Goal: Task Accomplishment & Management: Manage account settings

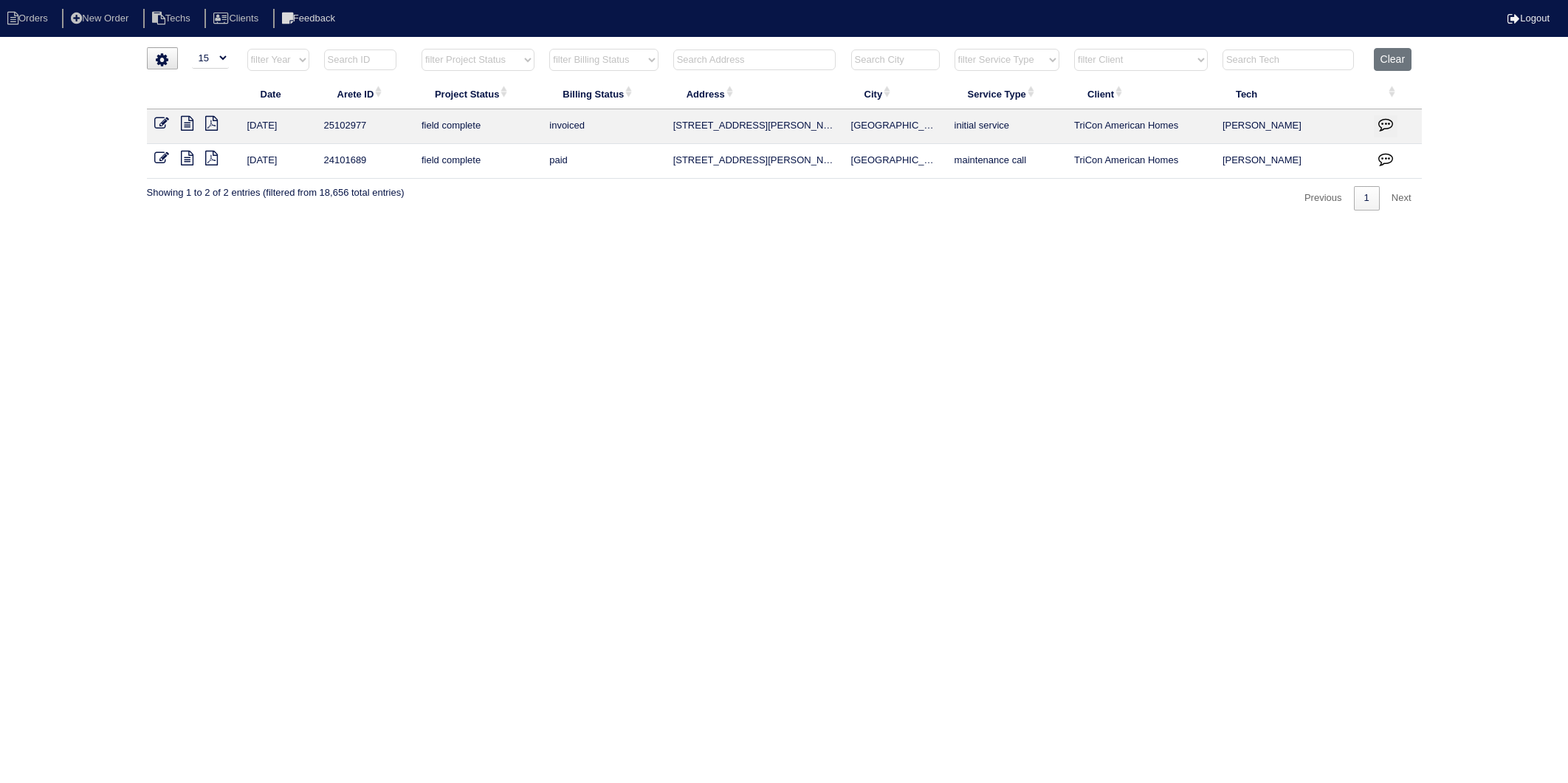
select select "15"
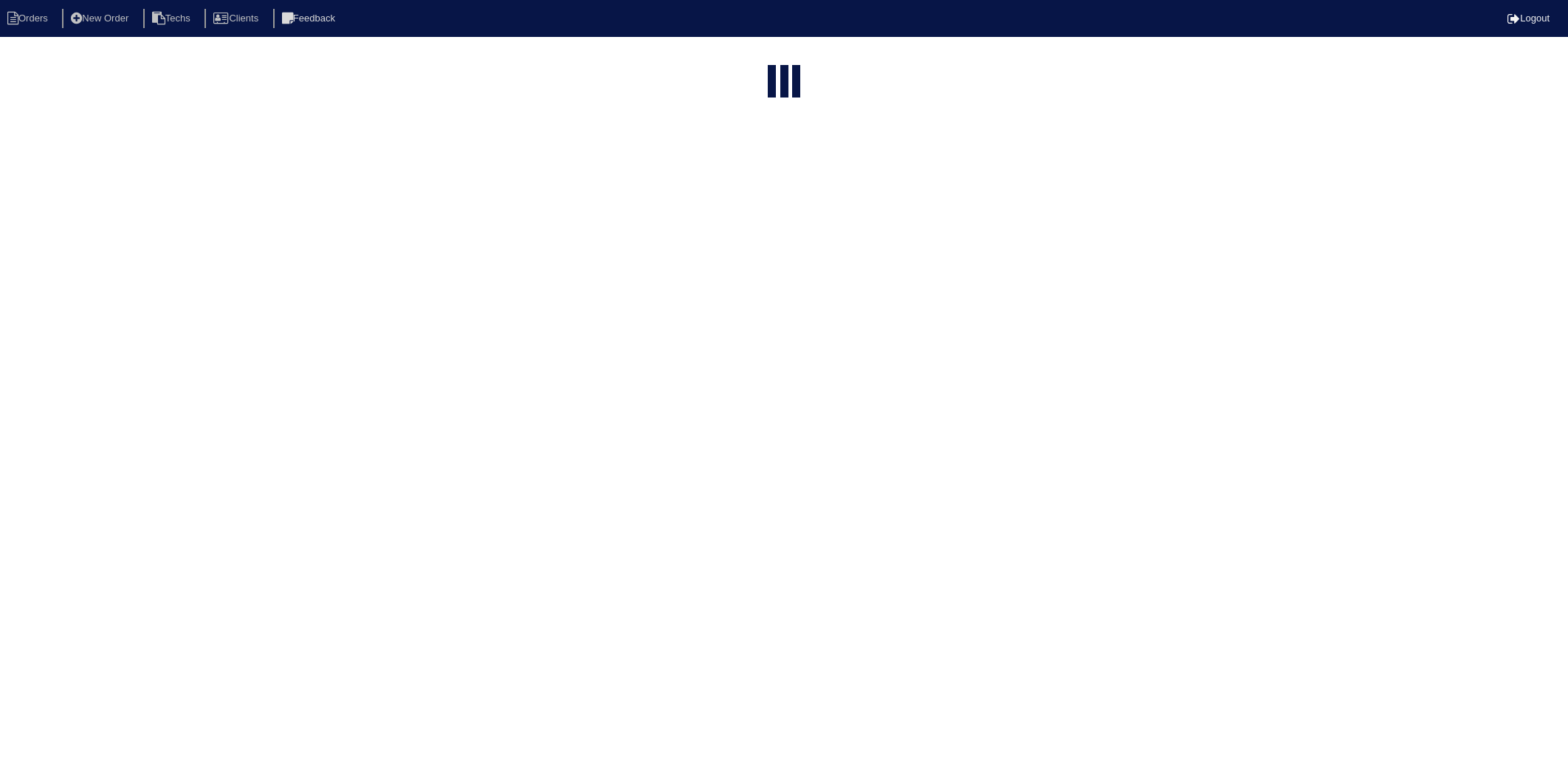
select select "15"
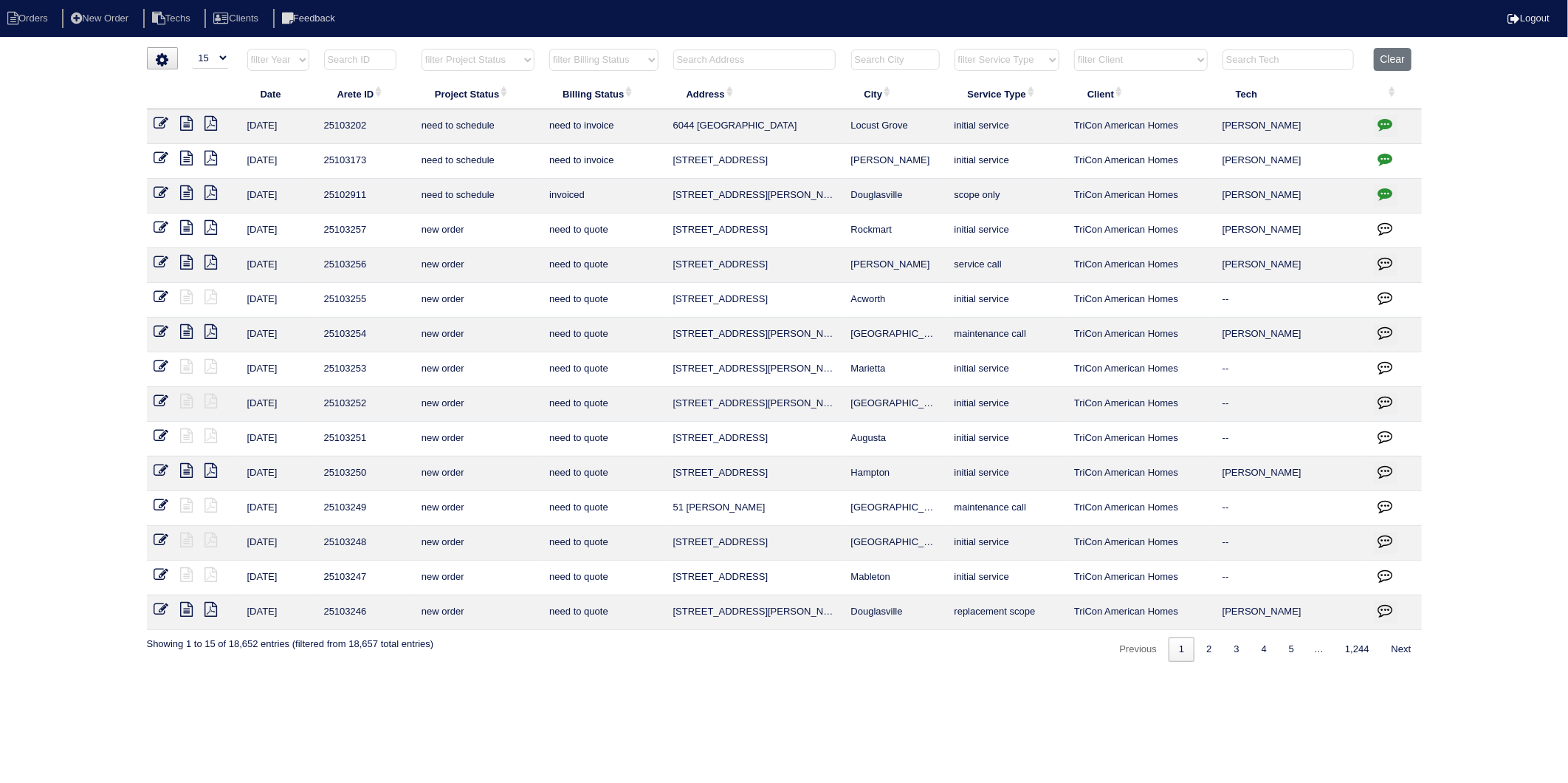
drag, startPoint x: 1394, startPoint y: 61, endPoint x: 1389, endPoint y: 74, distance: 13.9
click at [1394, 61] on button "Clear" at bounding box center [1393, 60] width 37 height 23
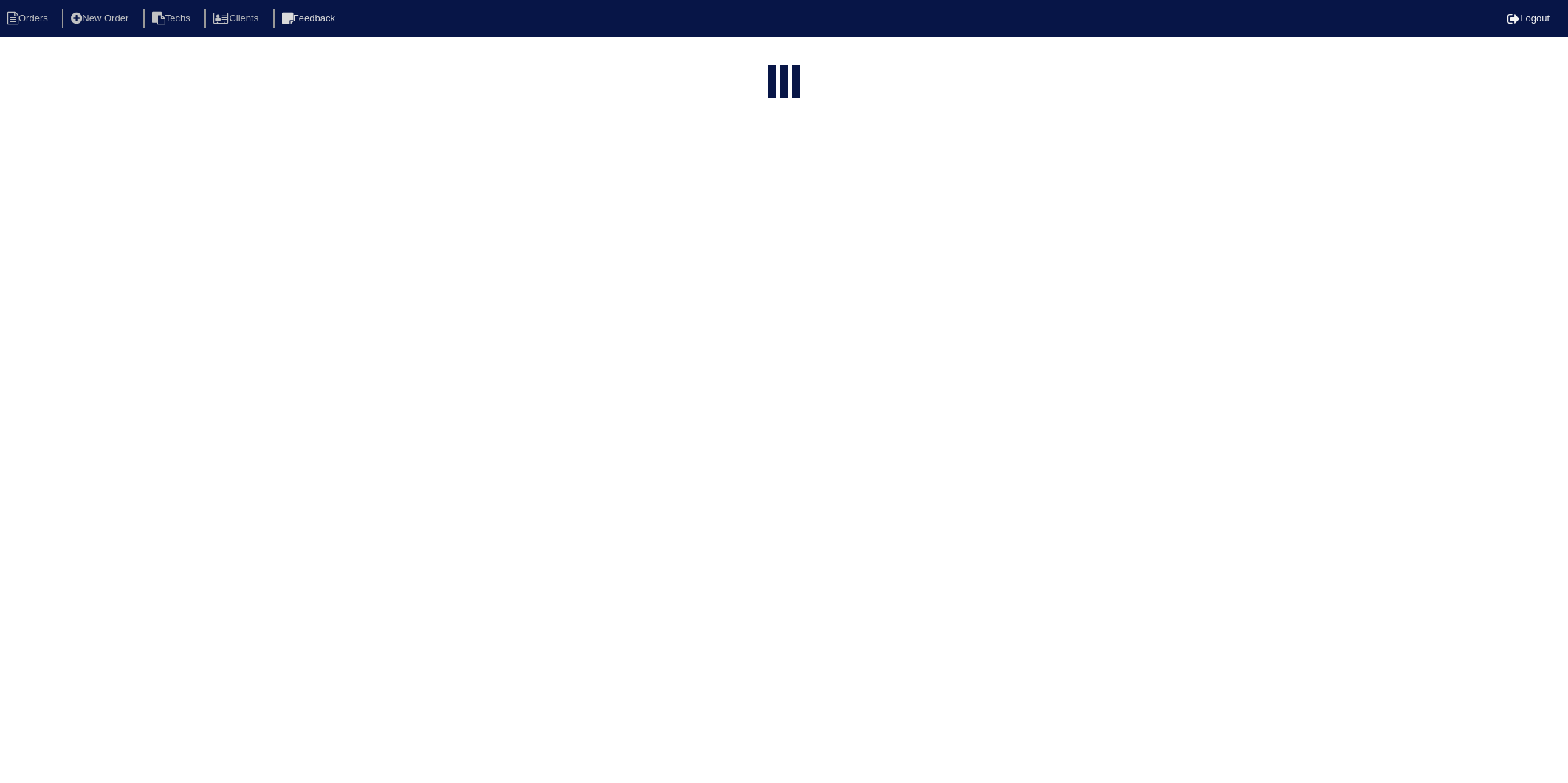
select select "15"
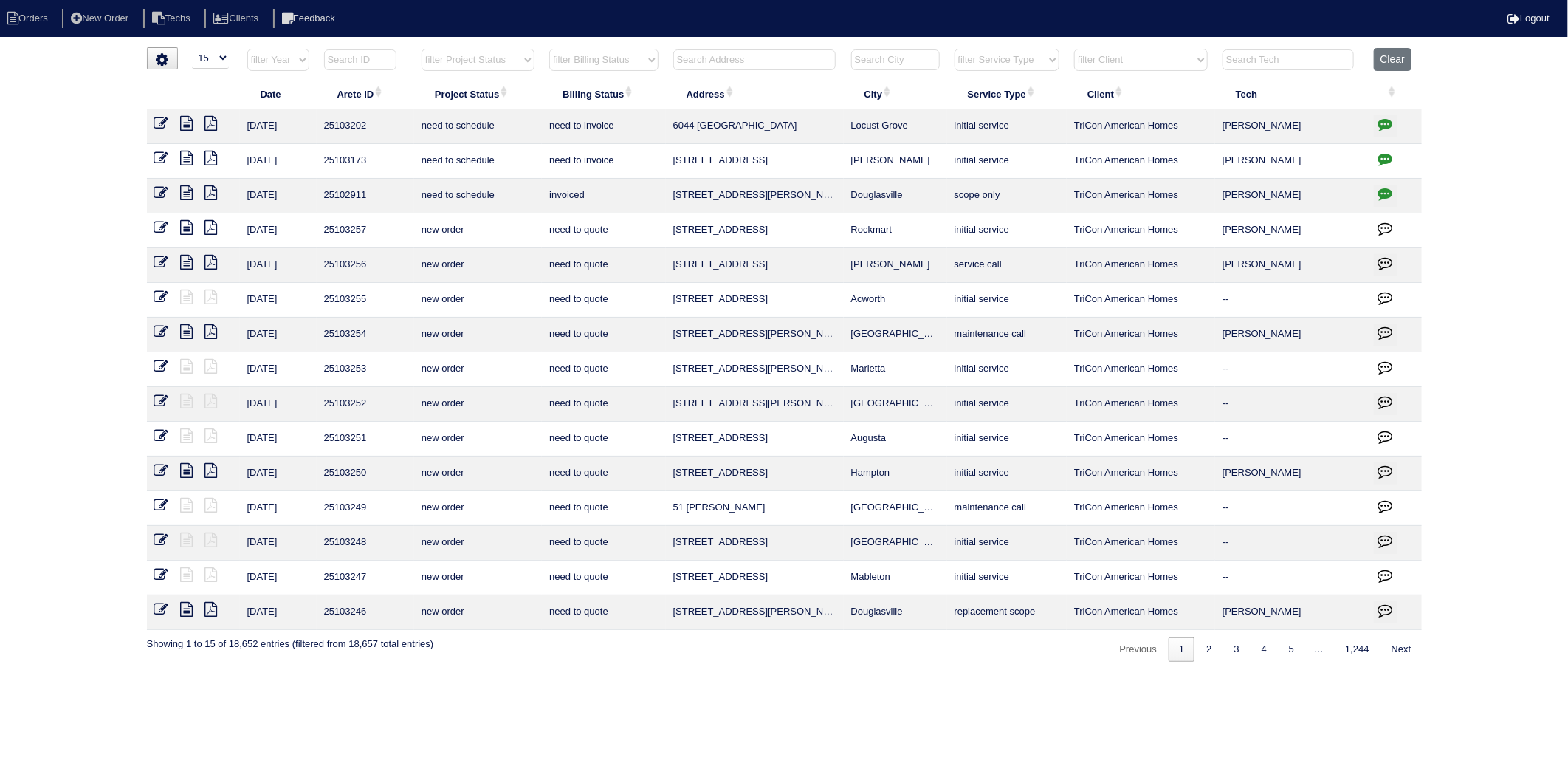
click at [646, 62] on select "filter Billing Status -- Any Billing Status -- need to quote quoted need to inv…" at bounding box center [604, 60] width 109 height 22
click at [550, 49] on select "filter Billing Status -- Any Billing Status -- need to quote quoted need to inv…" at bounding box center [604, 60] width 109 height 22
select select "need to invoice"
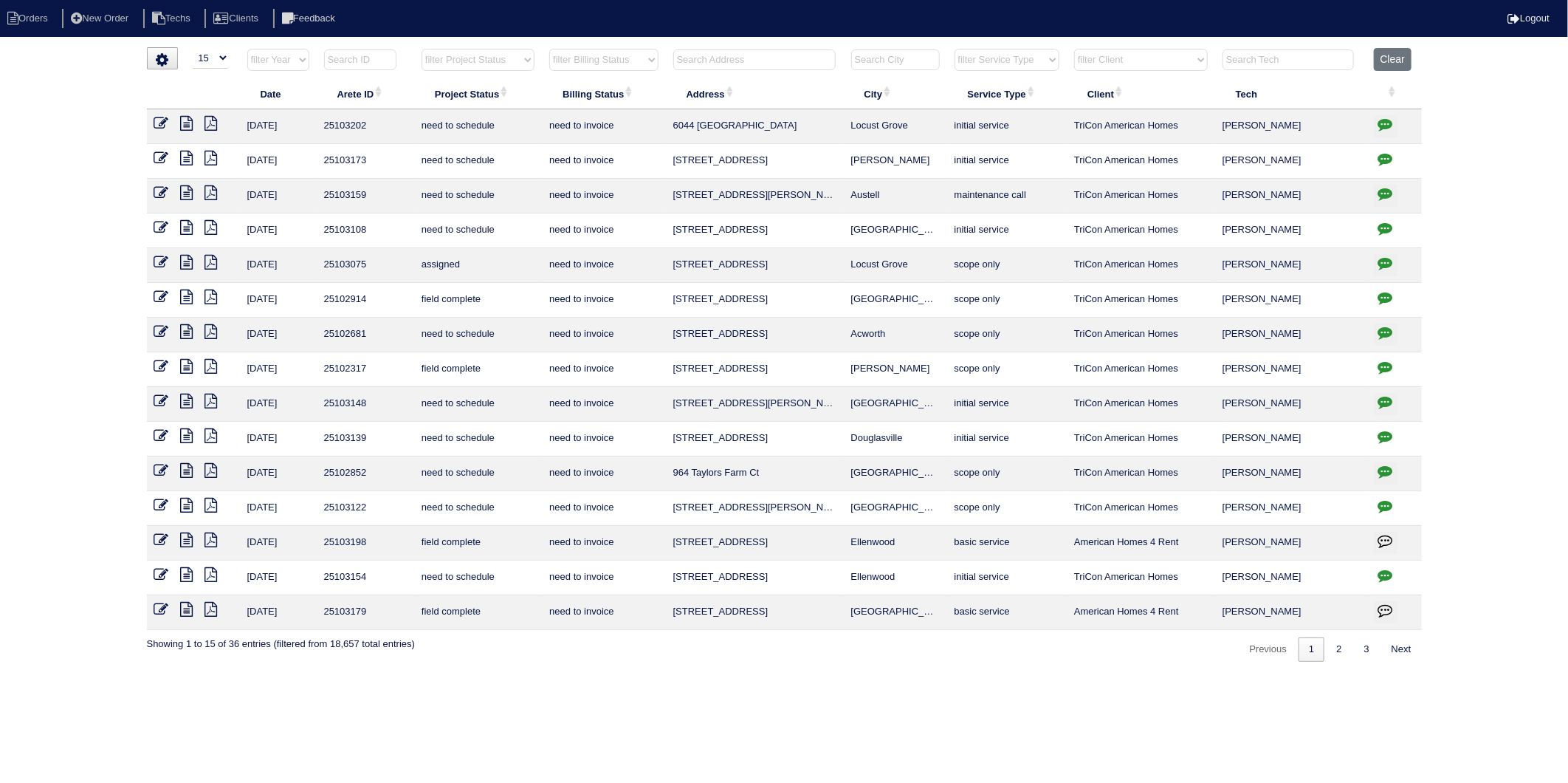
click at [187, 292] on icon at bounding box center [187, 297] width 12 height 15
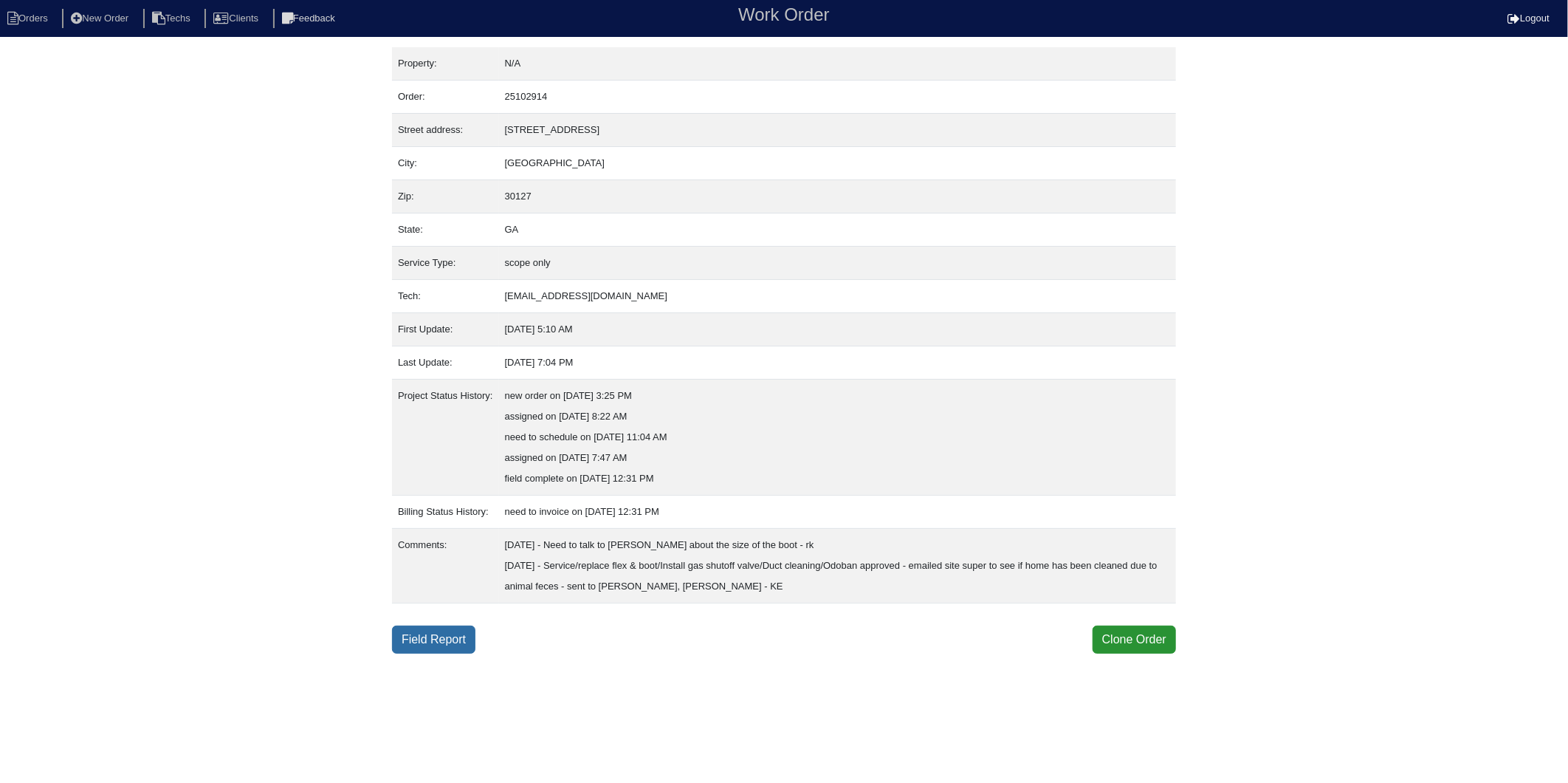
click at [445, 636] on link "Field Report" at bounding box center [434, 640] width 84 height 29
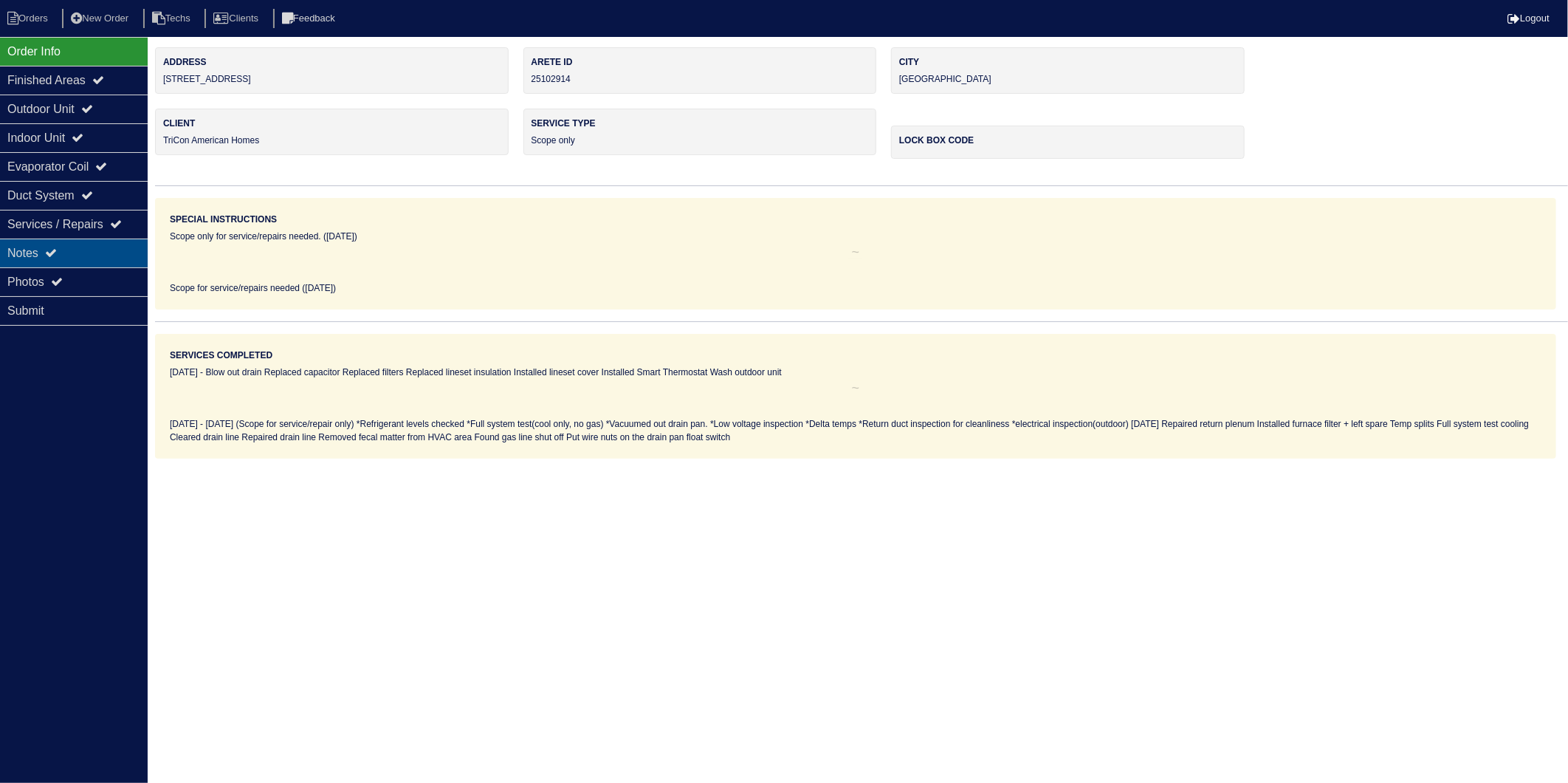
click at [25, 255] on div "Notes" at bounding box center [74, 253] width 148 height 29
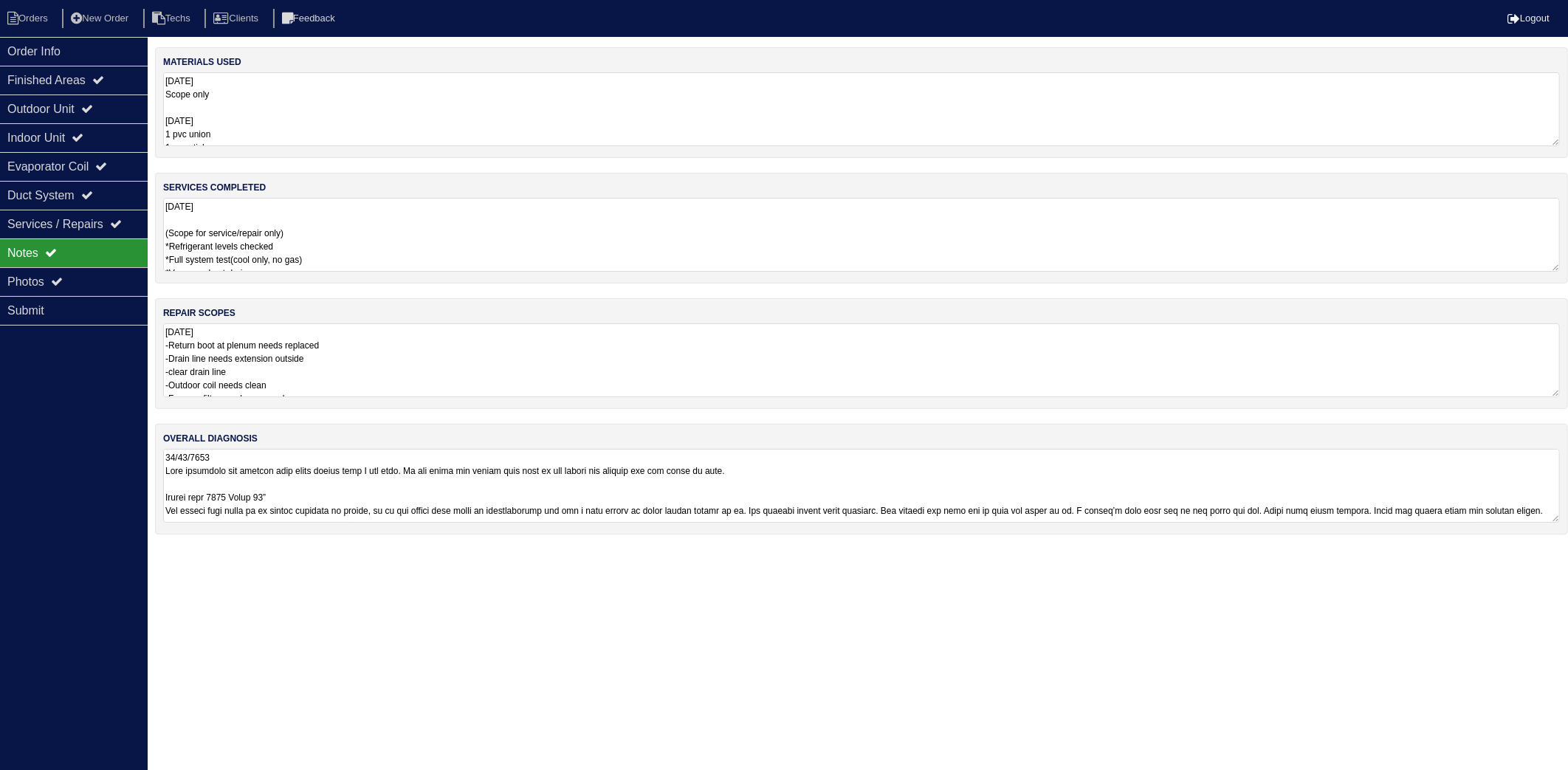
click at [284, 111] on textarea "08/08/2025 Scope only 9.4.25 1 pvc union 1 pvc stick 2 straight pvc couple 1 du…" at bounding box center [861, 109] width 1397 height 74
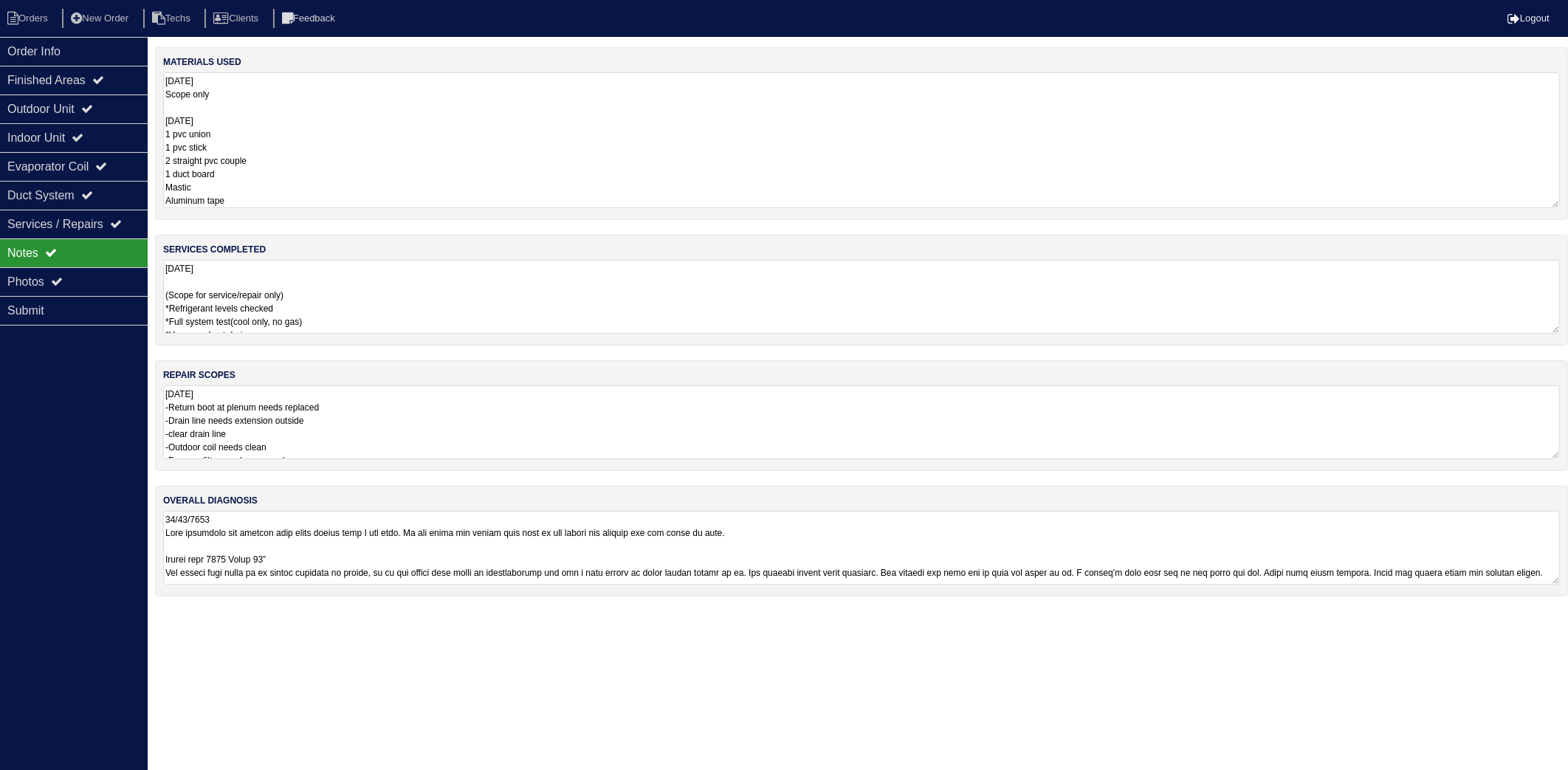
click at [353, 290] on textarea "08/08/2025 (Scope for service/repair only) *Refrigerant levels checked *Full sy…" at bounding box center [861, 296] width 1397 height 74
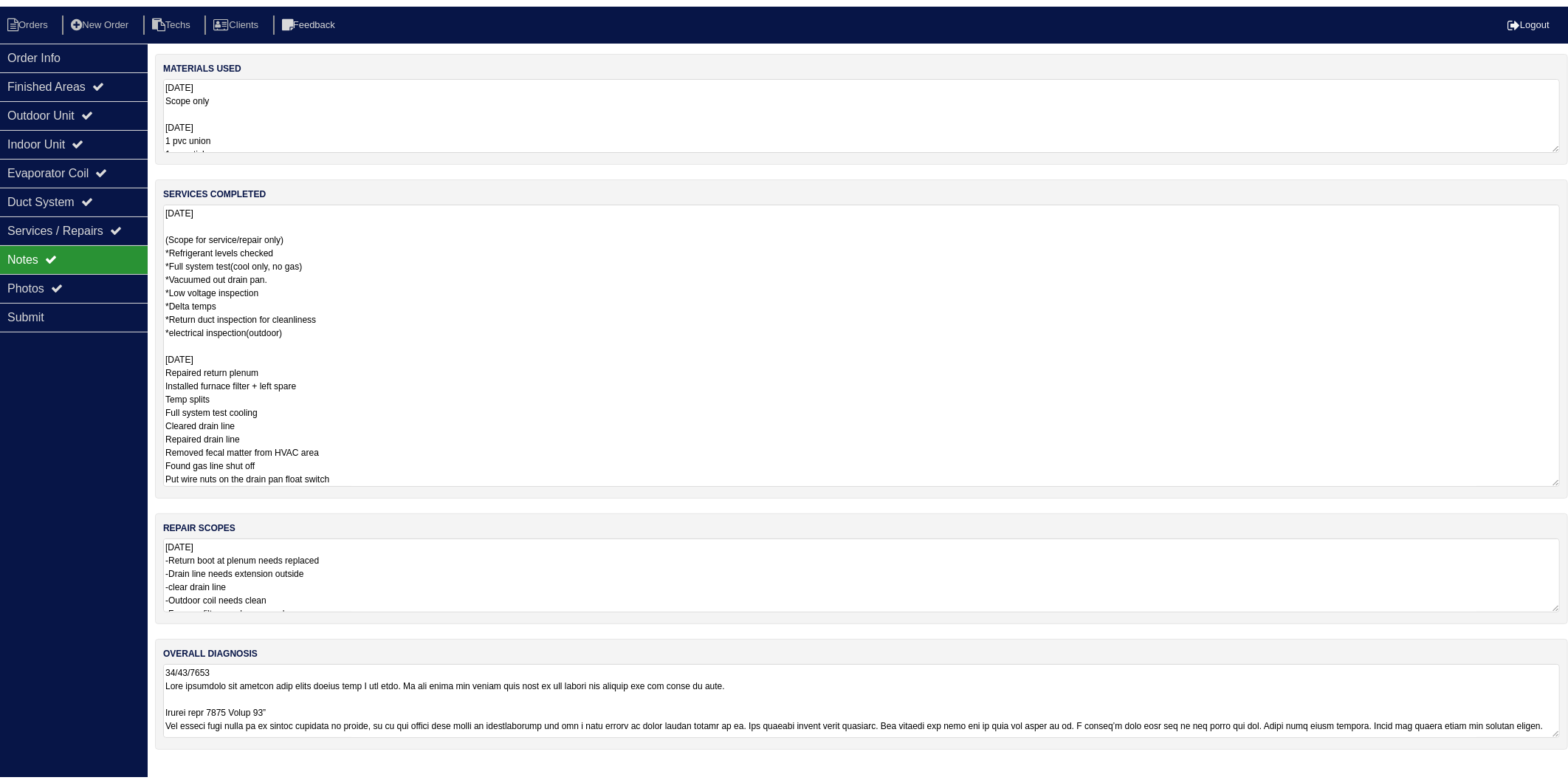
scroll to position [2, 0]
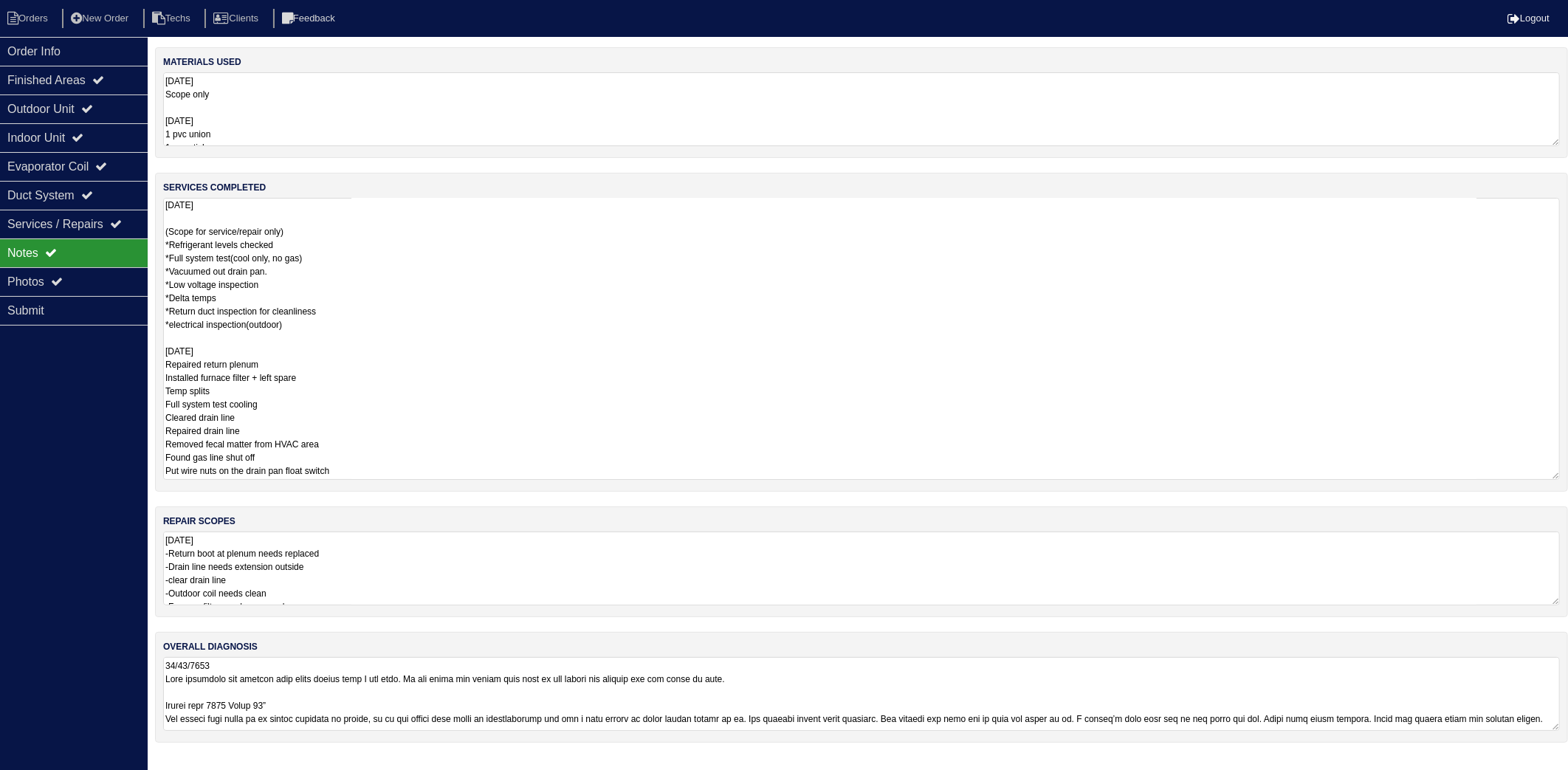
click at [395, 560] on div "materials used 08/08/2025 Scope only 9.4.25 1 pvc union 1 pvc stick 2 straight …" at bounding box center [861, 402] width 1413 height 710
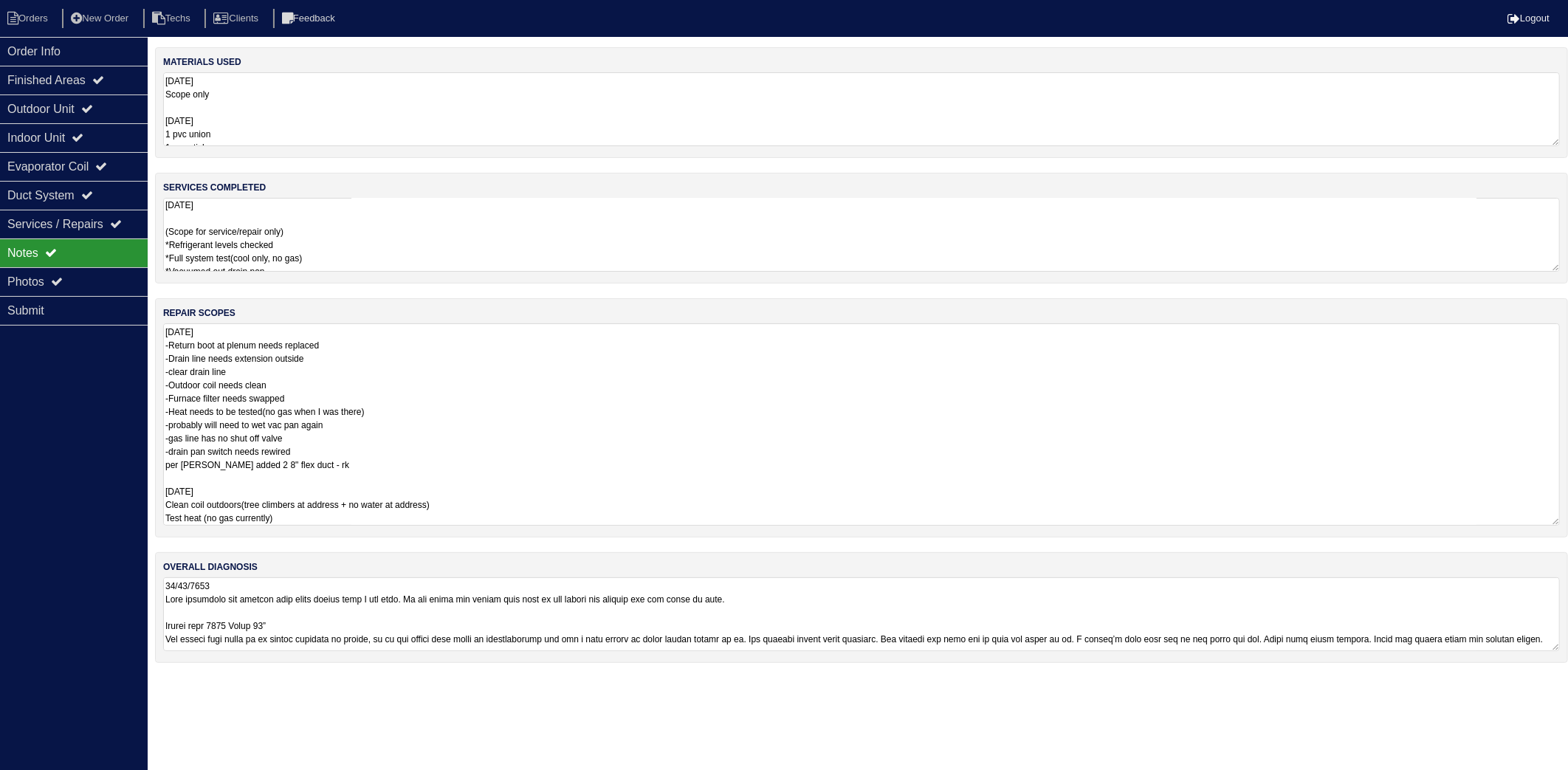
click at [297, 521] on textarea "08/08/2025 -Return boot at plenum needs replaced -Drain line needs extension ou…" at bounding box center [861, 424] width 1397 height 202
drag, startPoint x: 22, startPoint y: 22, endPoint x: 71, endPoint y: 7, distance: 51.2
click at [22, 20] on li "Orders" at bounding box center [29, 19] width 60 height 20
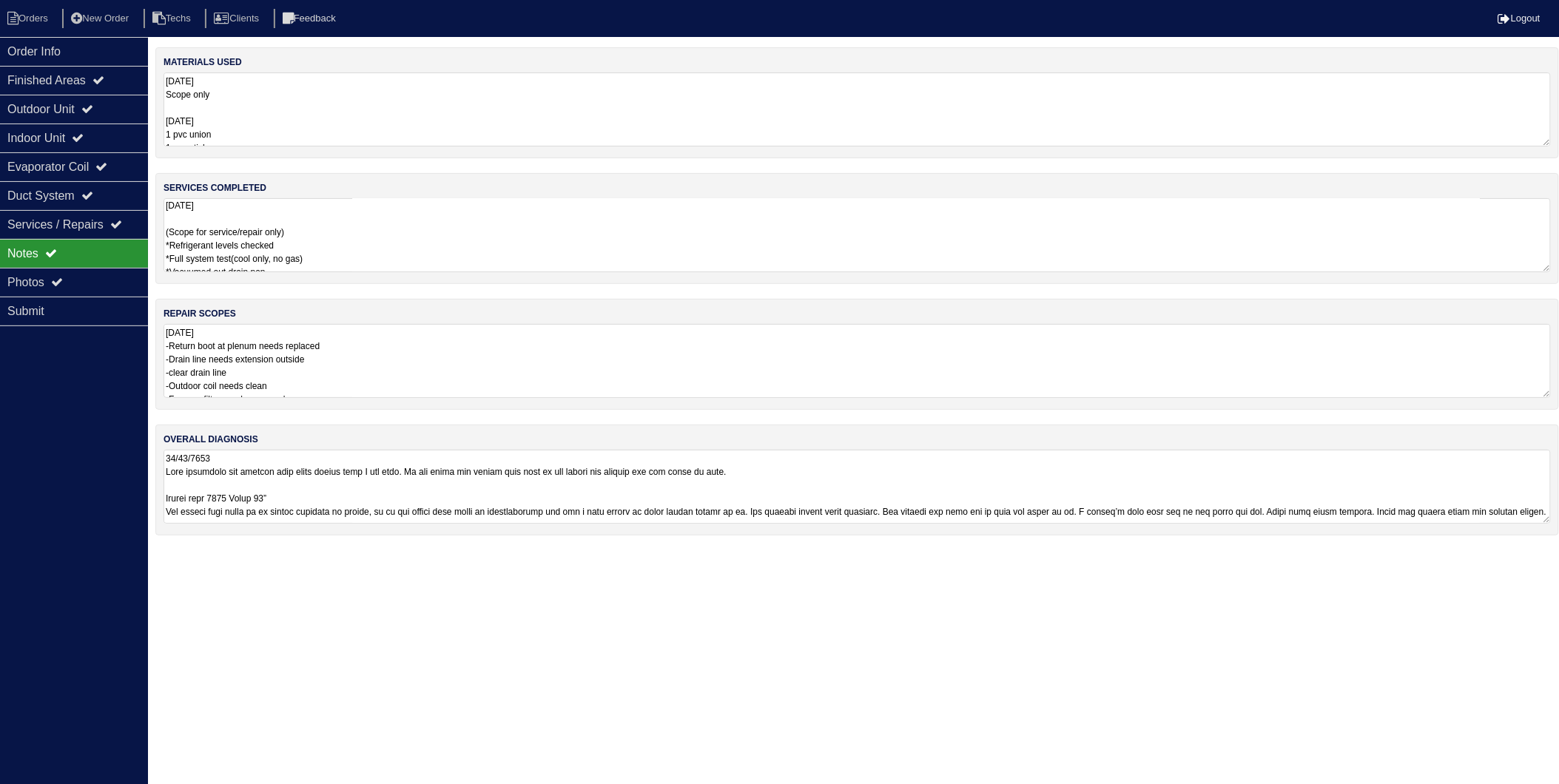
select select "15"
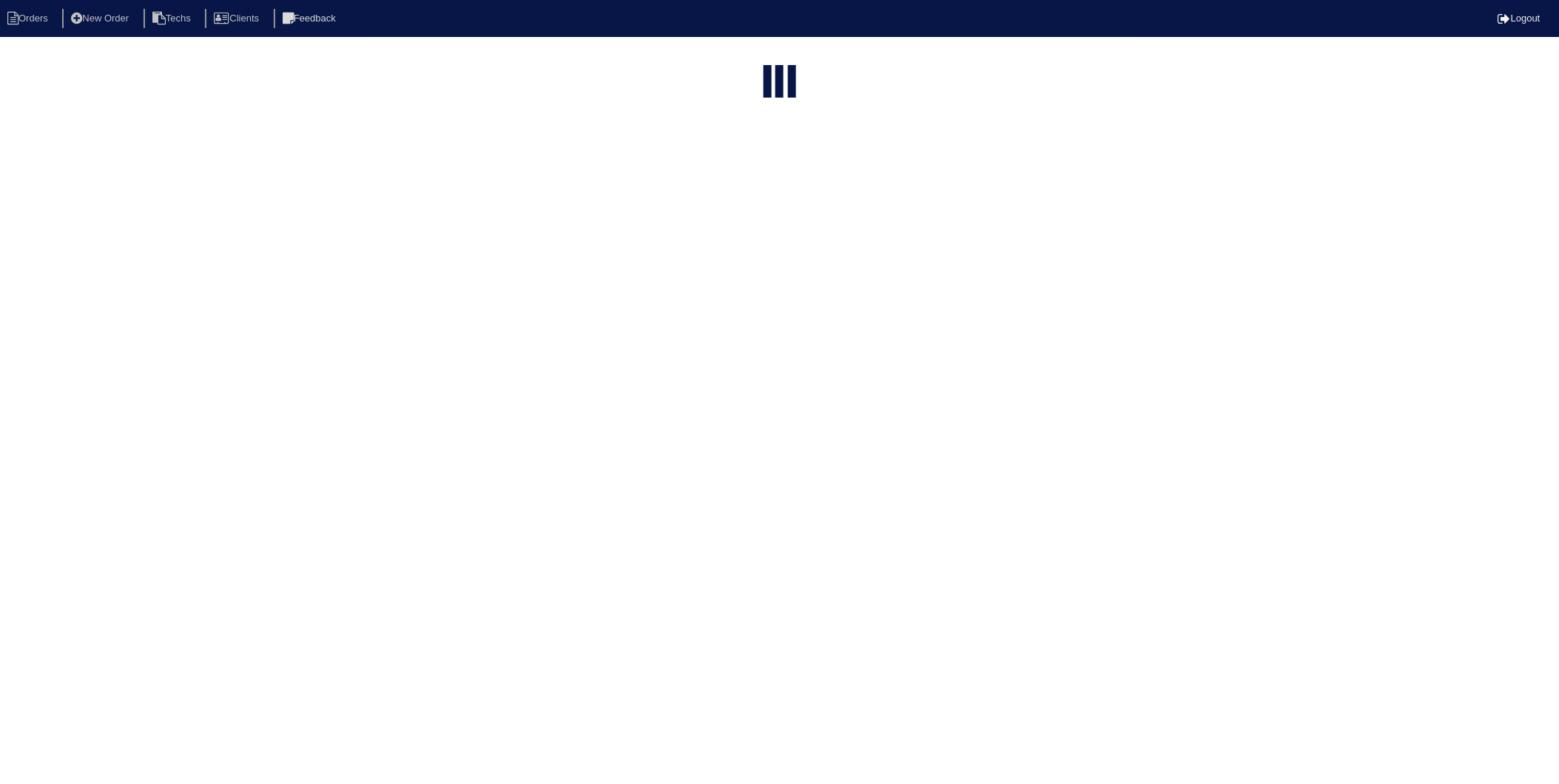
select select "need to invoice"
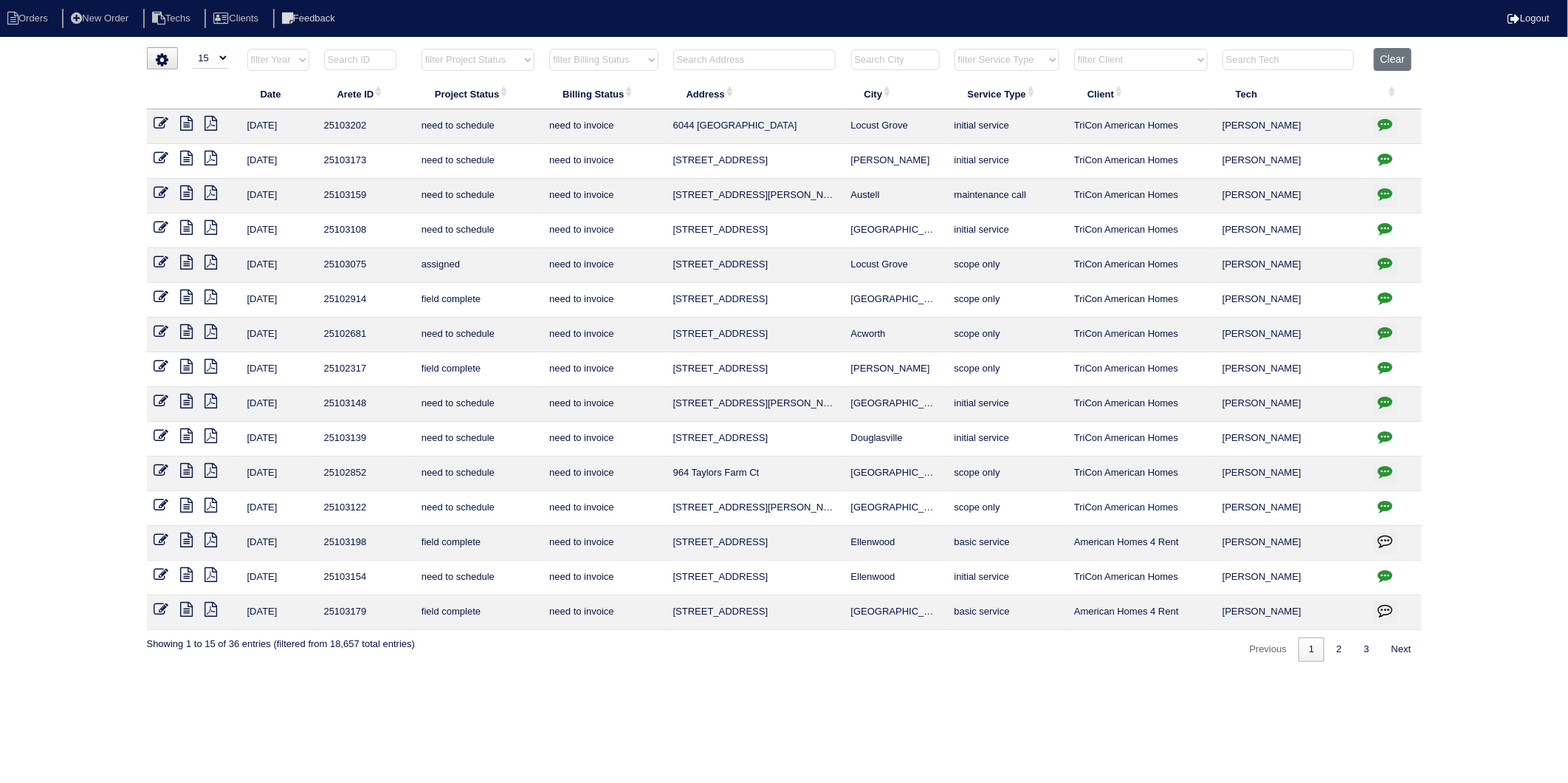
click at [164, 294] on icon at bounding box center [161, 297] width 15 height 15
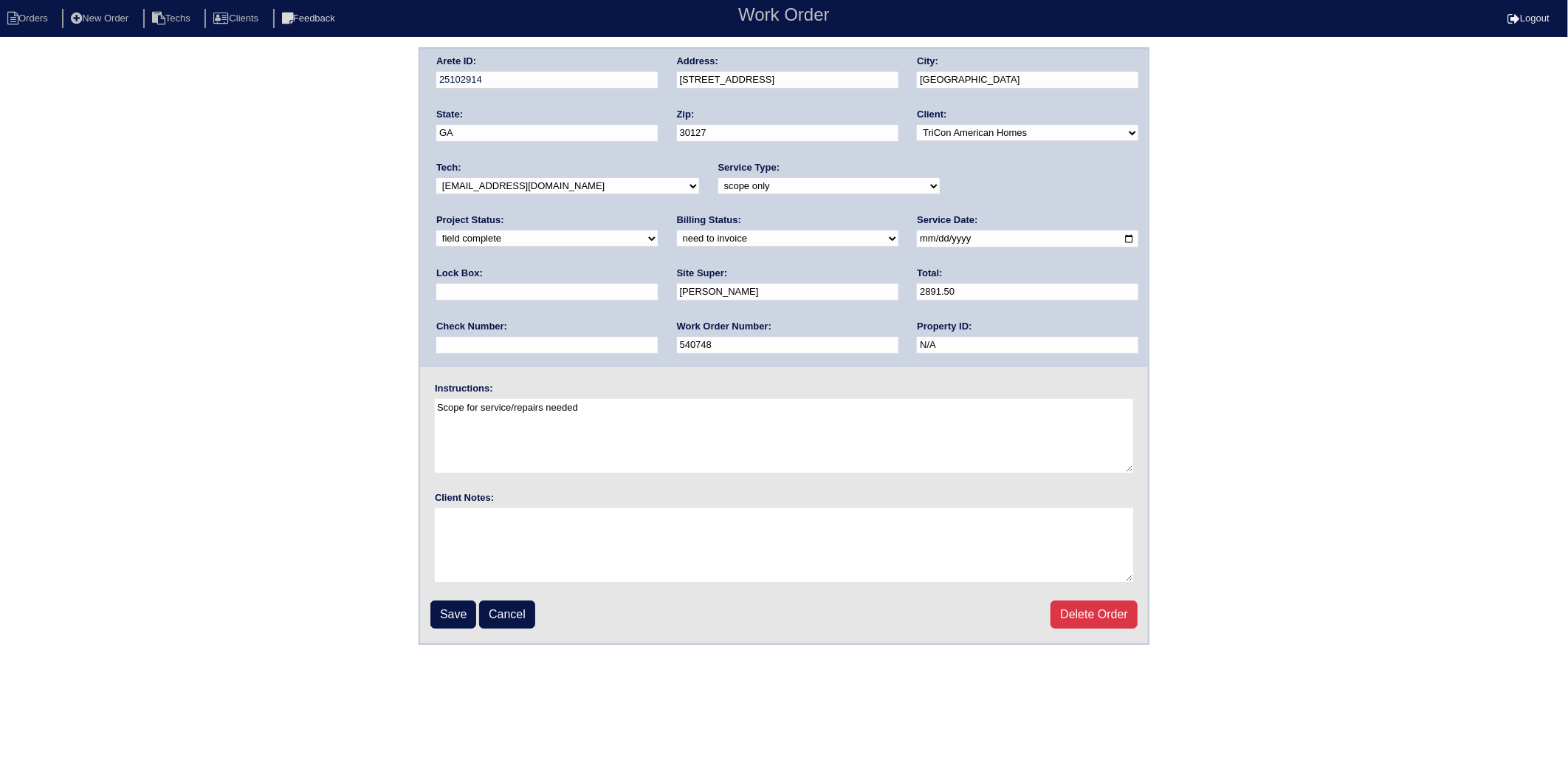
click at [677, 241] on select "need to quote quoted need to invoice invoiced paid warranty purchase order need…" at bounding box center [787, 239] width 222 height 16
select select "invoiced"
click at [677, 231] on select "need to quote quoted need to invoice invoiced paid warranty purchase order need…" at bounding box center [787, 239] width 222 height 16
click at [445, 603] on input "Save" at bounding box center [452, 615] width 45 height 29
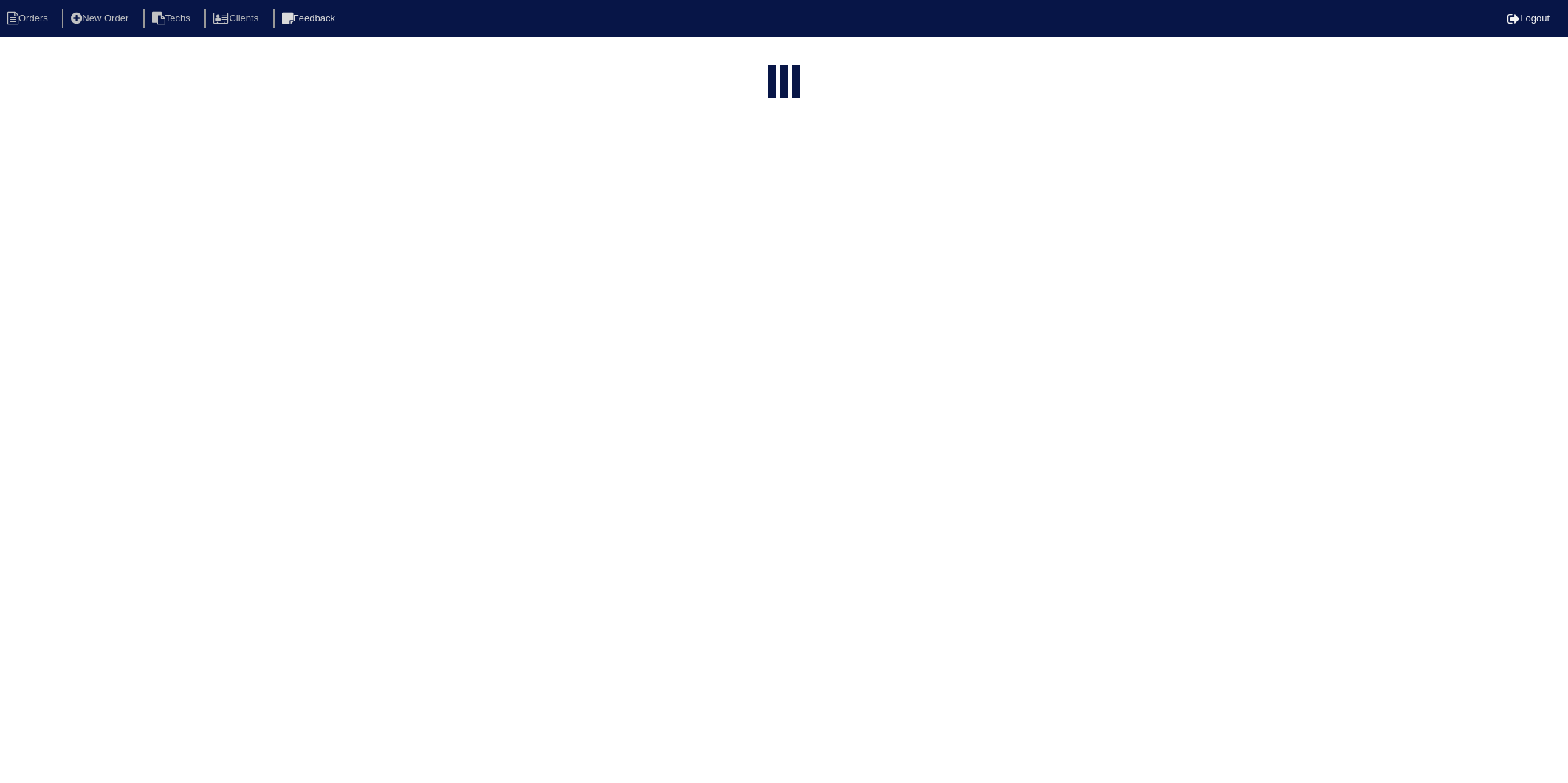
select select "15"
select select "need to invoice"
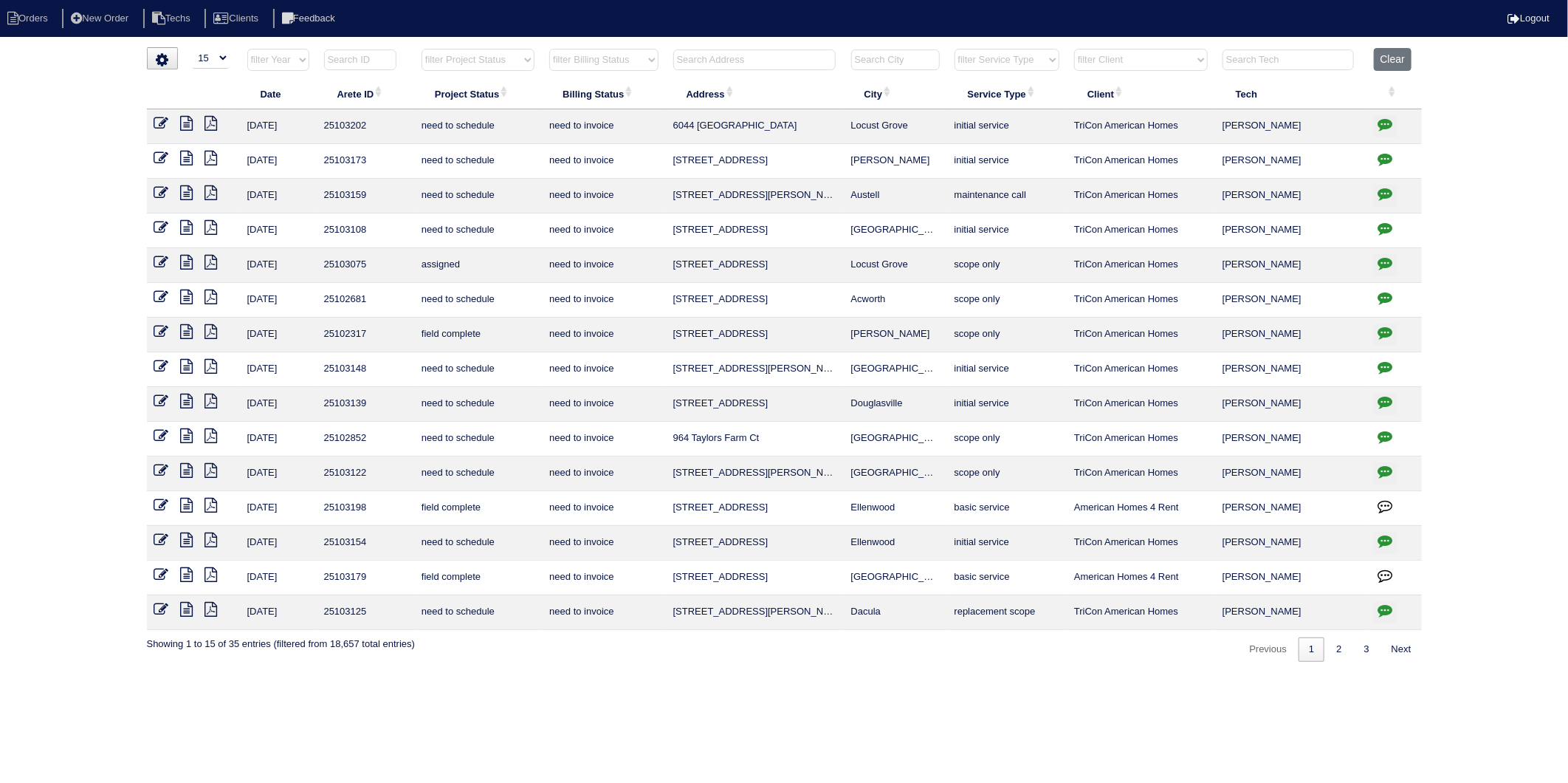
drag, startPoint x: 186, startPoint y: 337, endPoint x: 69, endPoint y: 357, distance: 118.7
click at [186, 337] on icon at bounding box center [187, 331] width 12 height 15
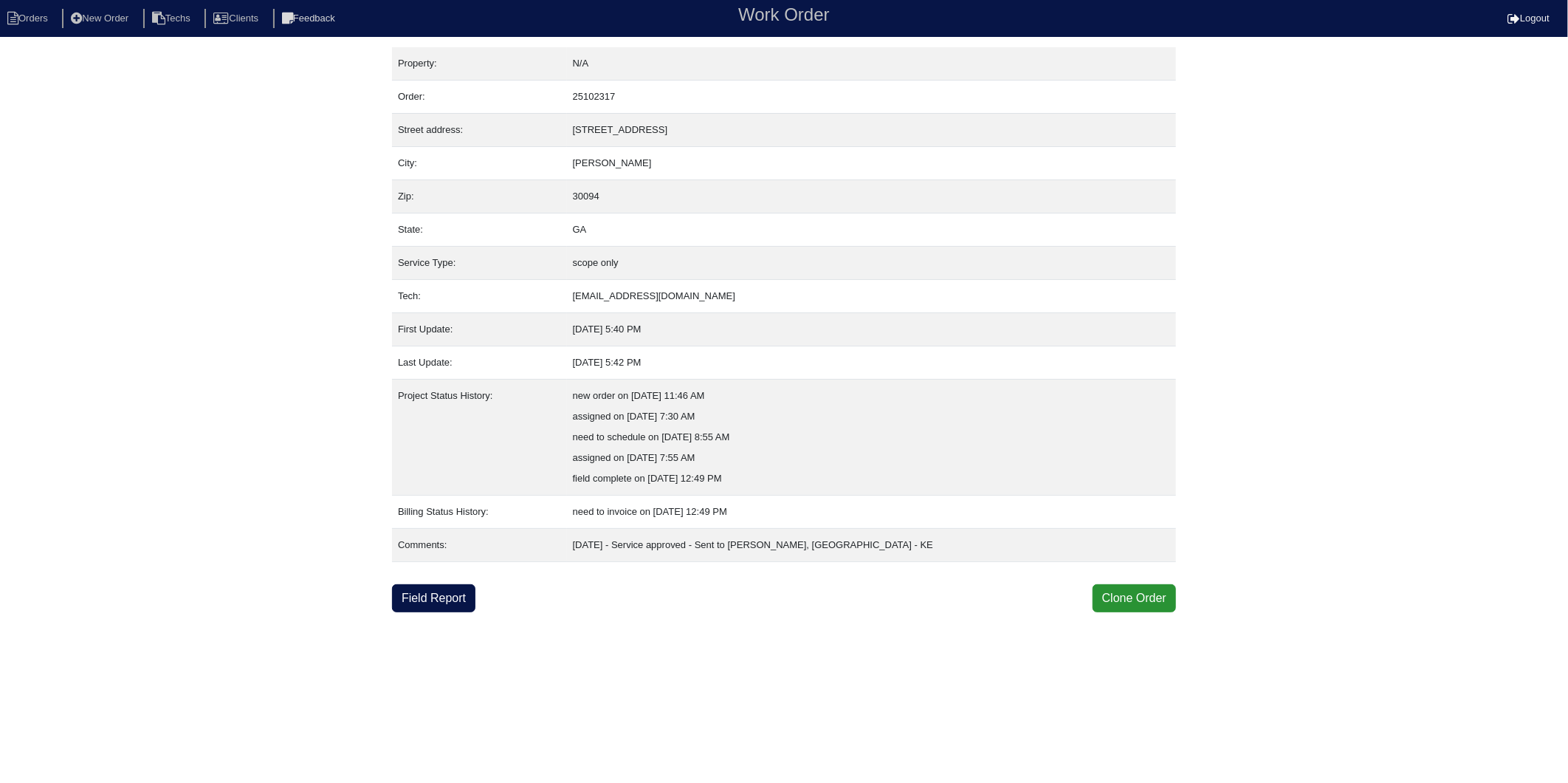
click at [442, 595] on link "Field Report" at bounding box center [434, 599] width 84 height 29
click at [424, 603] on link "Field Report" at bounding box center [434, 599] width 84 height 29
click at [433, 599] on link "Field Report" at bounding box center [434, 599] width 84 height 29
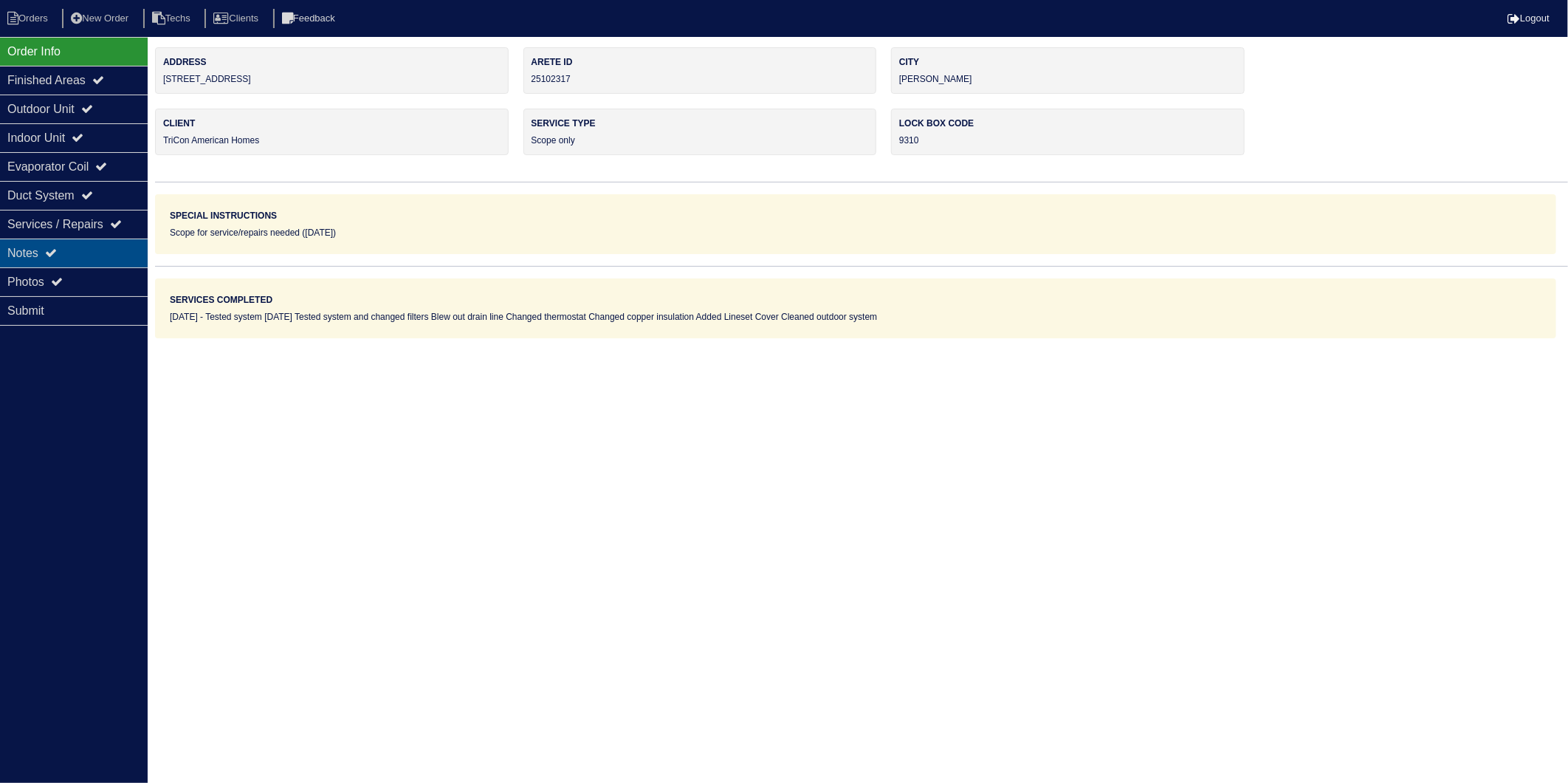
click at [29, 255] on div "Notes" at bounding box center [74, 253] width 148 height 29
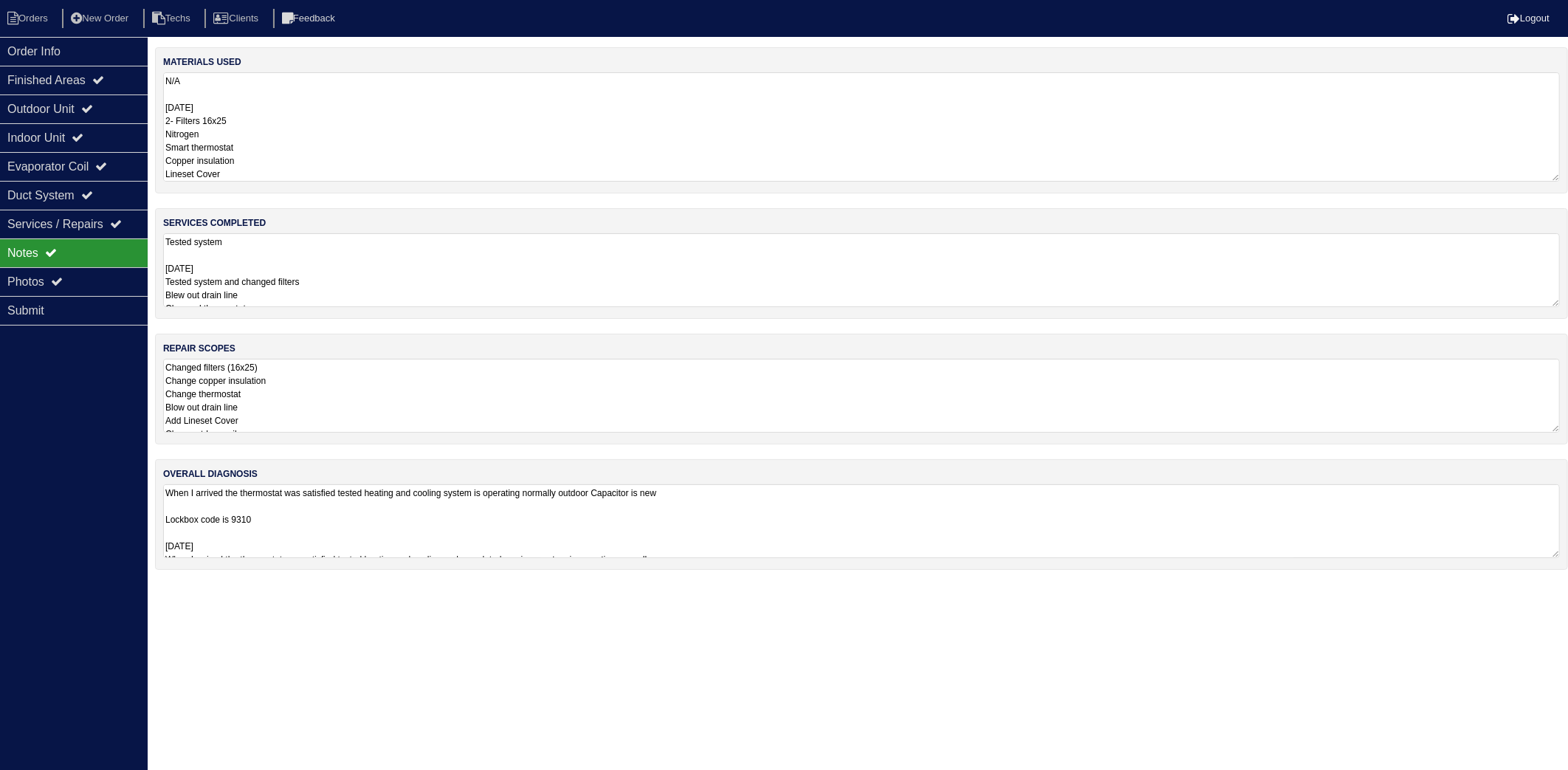
click at [242, 99] on textarea "N/A 09-04-25 2- Filters 16x25 Nitrogen Smart thermostat Copper insulation Lines…" at bounding box center [861, 126] width 1397 height 109
click at [321, 266] on textarea "Tested system 09-04-25 Tested system and changed filters Blew out drain line Ch…" at bounding box center [861, 270] width 1397 height 74
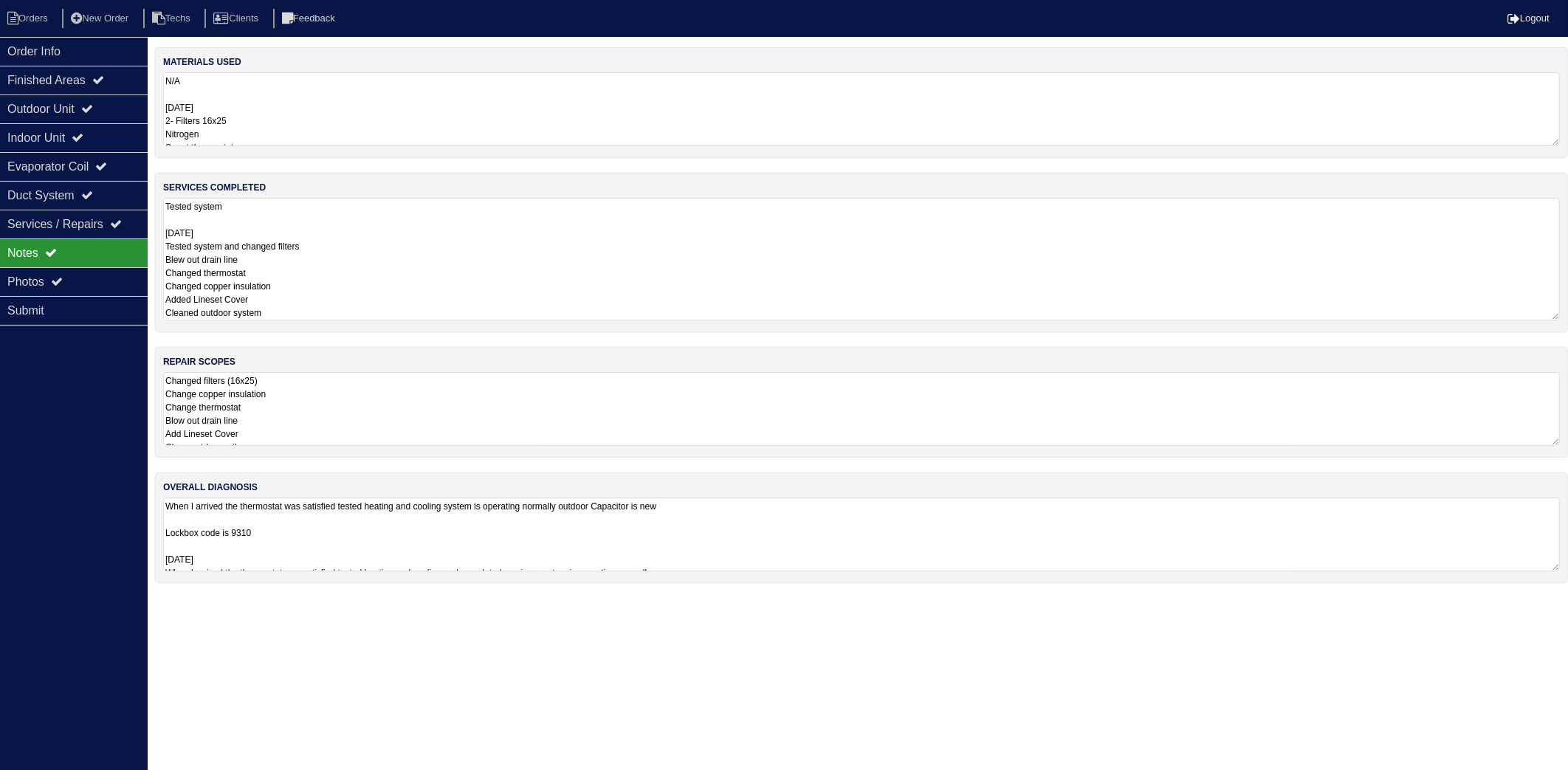
click at [314, 413] on textarea "Changed filters (16x25) Change copper insulation Change thermostat Blow out dra…" at bounding box center [861, 409] width 1397 height 74
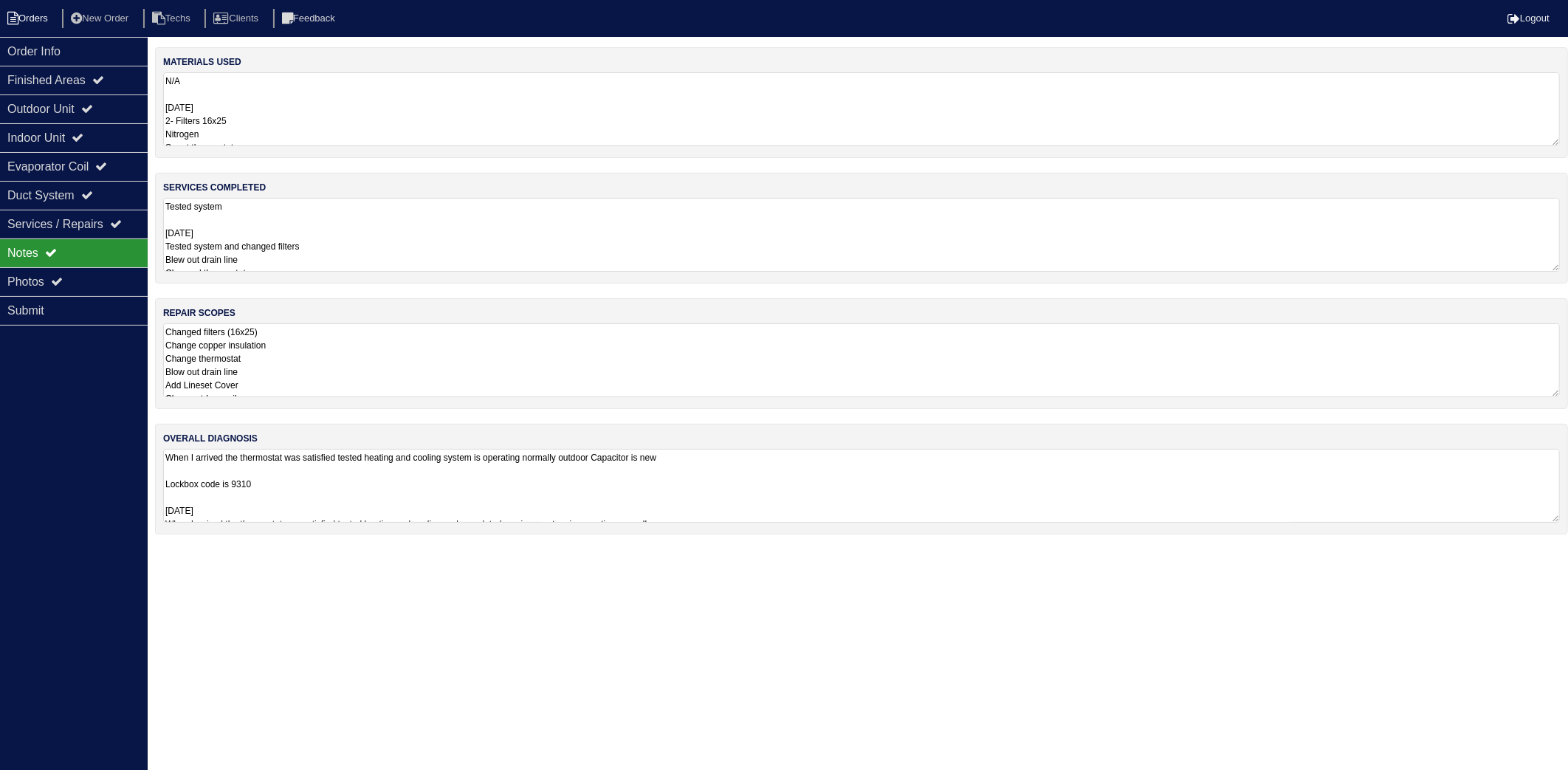
click at [26, 20] on li "Orders" at bounding box center [29, 19] width 60 height 20
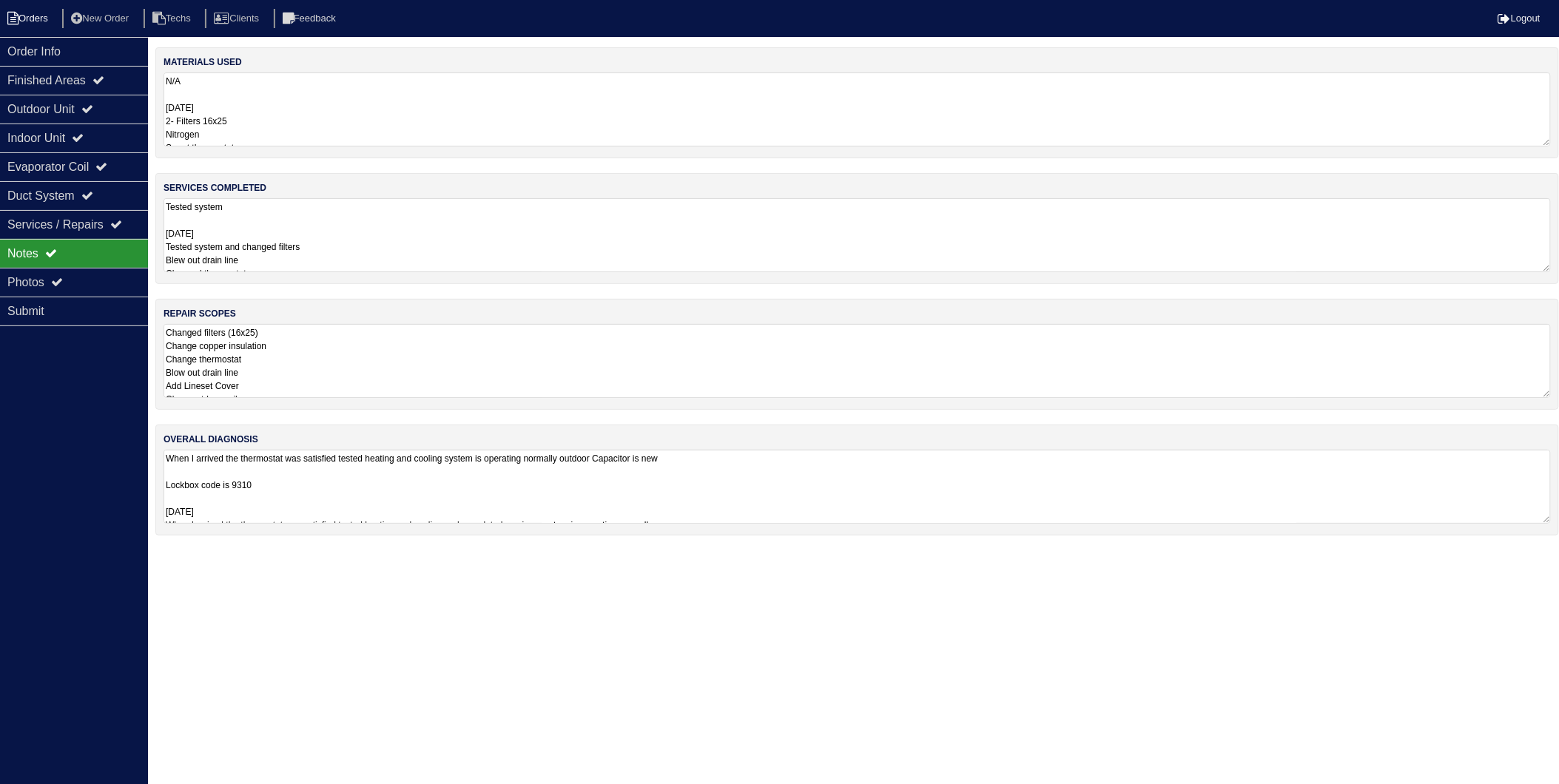
select select "15"
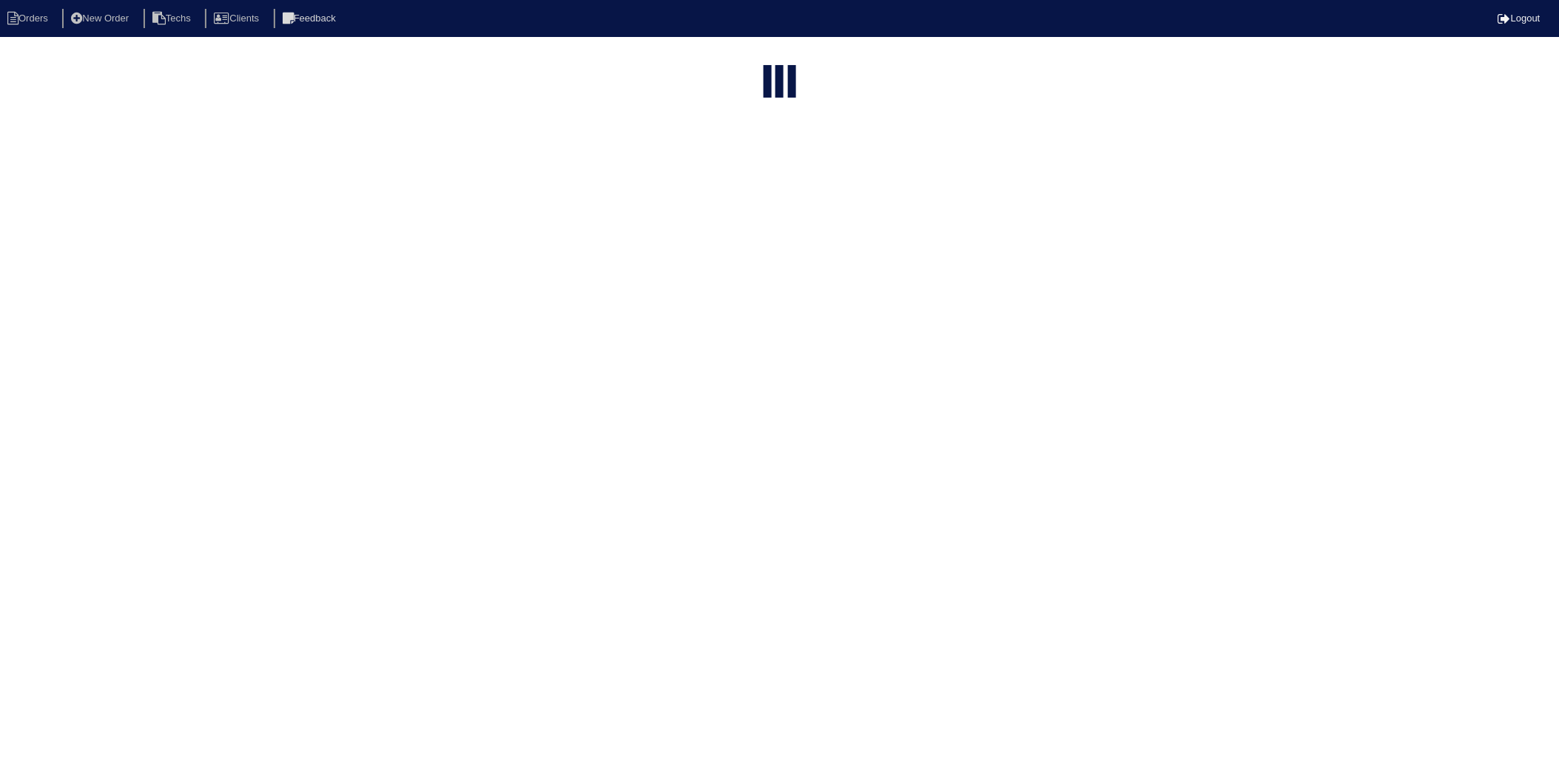
select select "need to invoice"
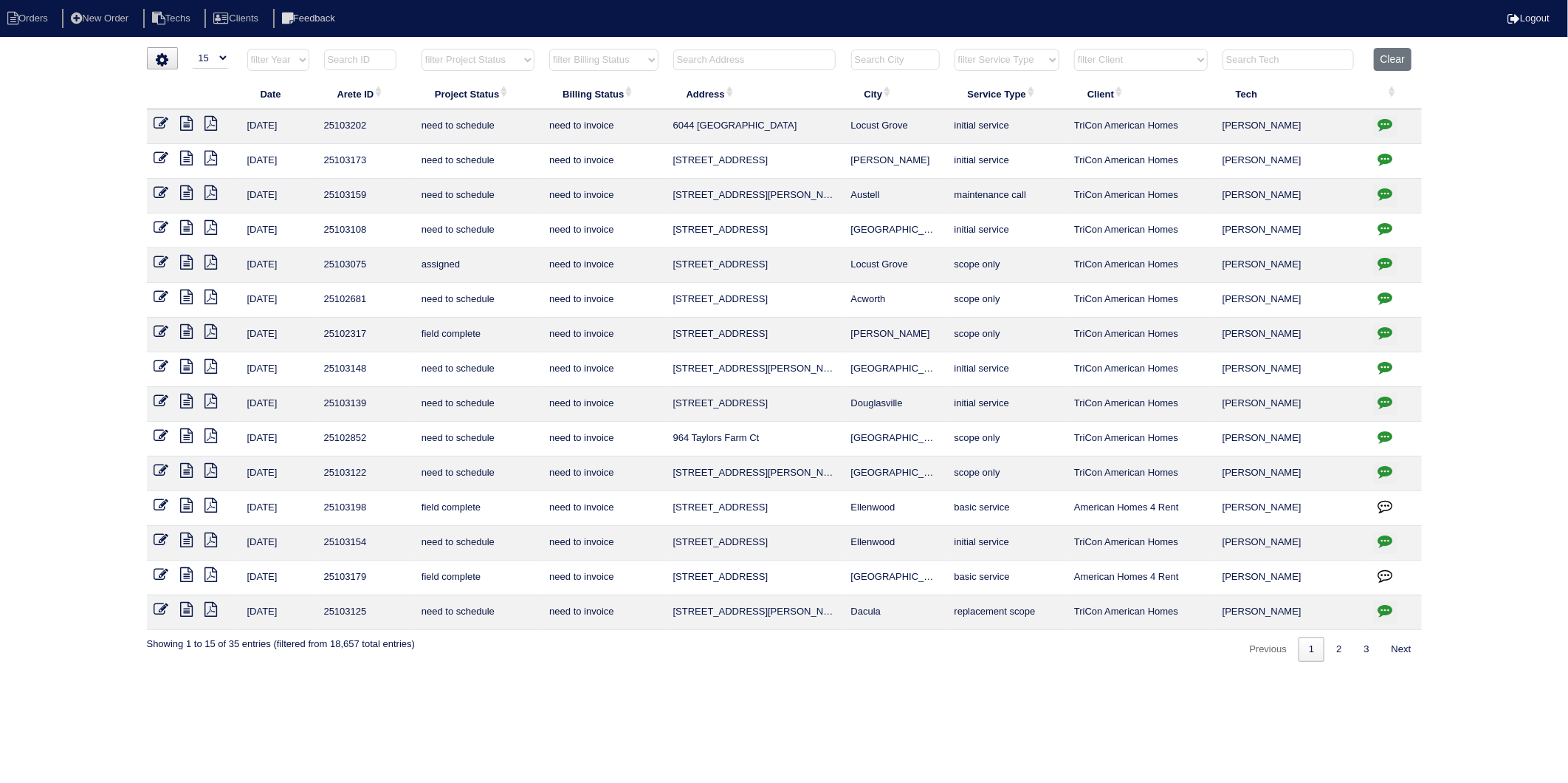
click at [158, 331] on icon at bounding box center [161, 331] width 15 height 15
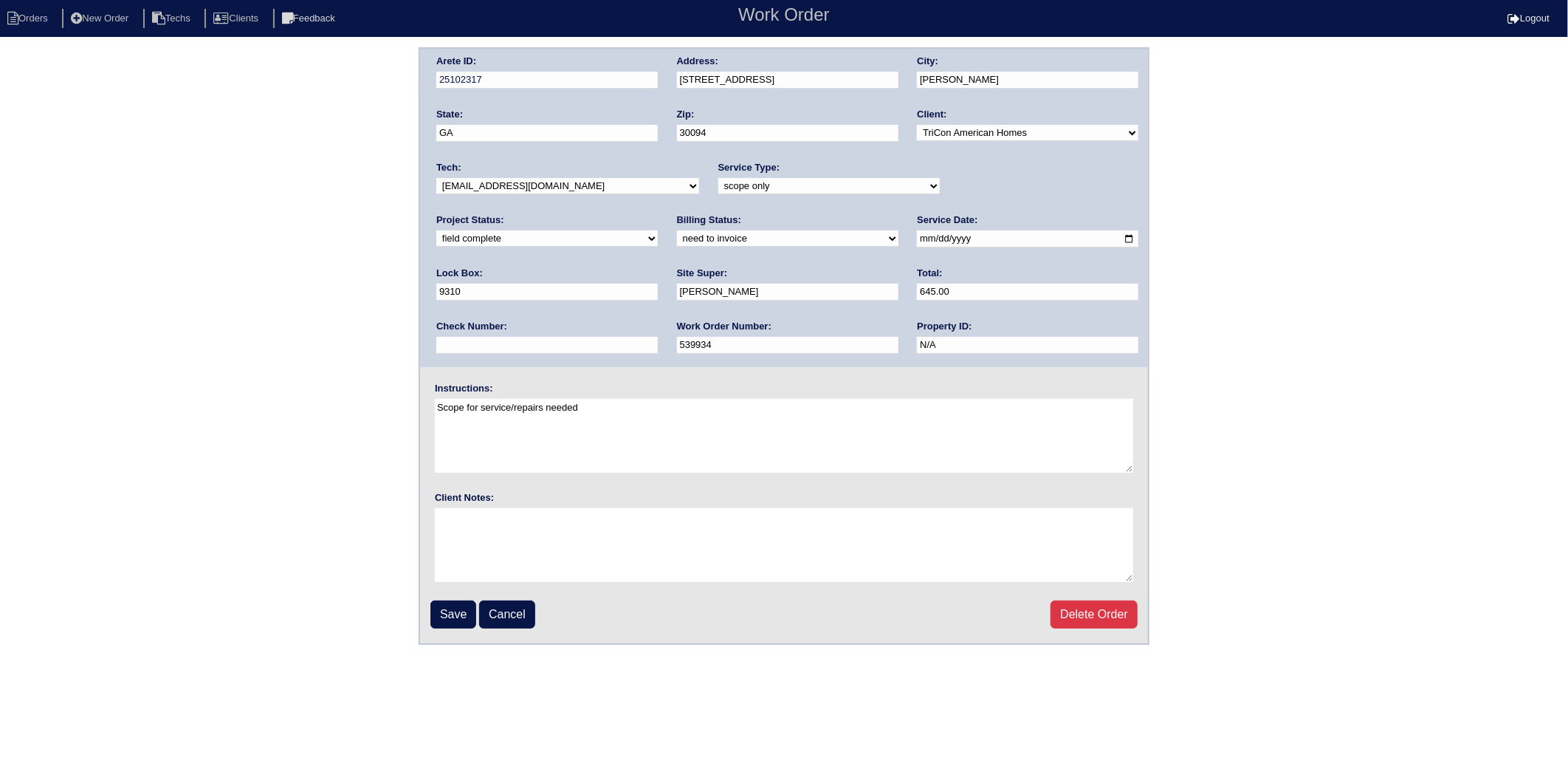
click at [677, 241] on select "need to quote quoted need to invoice invoiced paid warranty purchase order need…" at bounding box center [787, 239] width 222 height 16
select select "invoiced"
click at [677, 231] on select "need to quote quoted need to invoice invoiced paid warranty purchase order need…" at bounding box center [787, 239] width 222 height 16
click at [454, 610] on input "Save" at bounding box center [452, 615] width 45 height 29
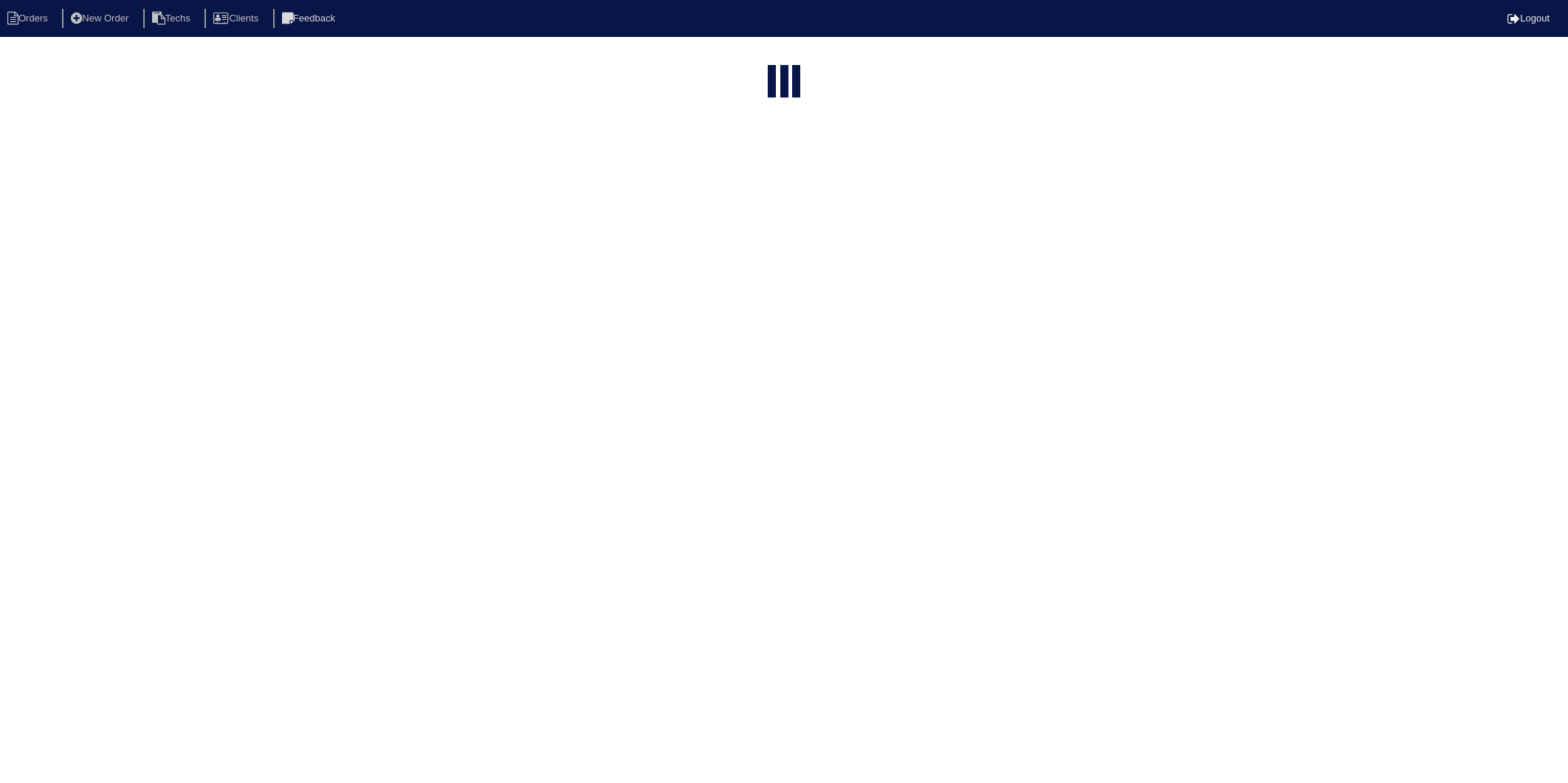
select select "15"
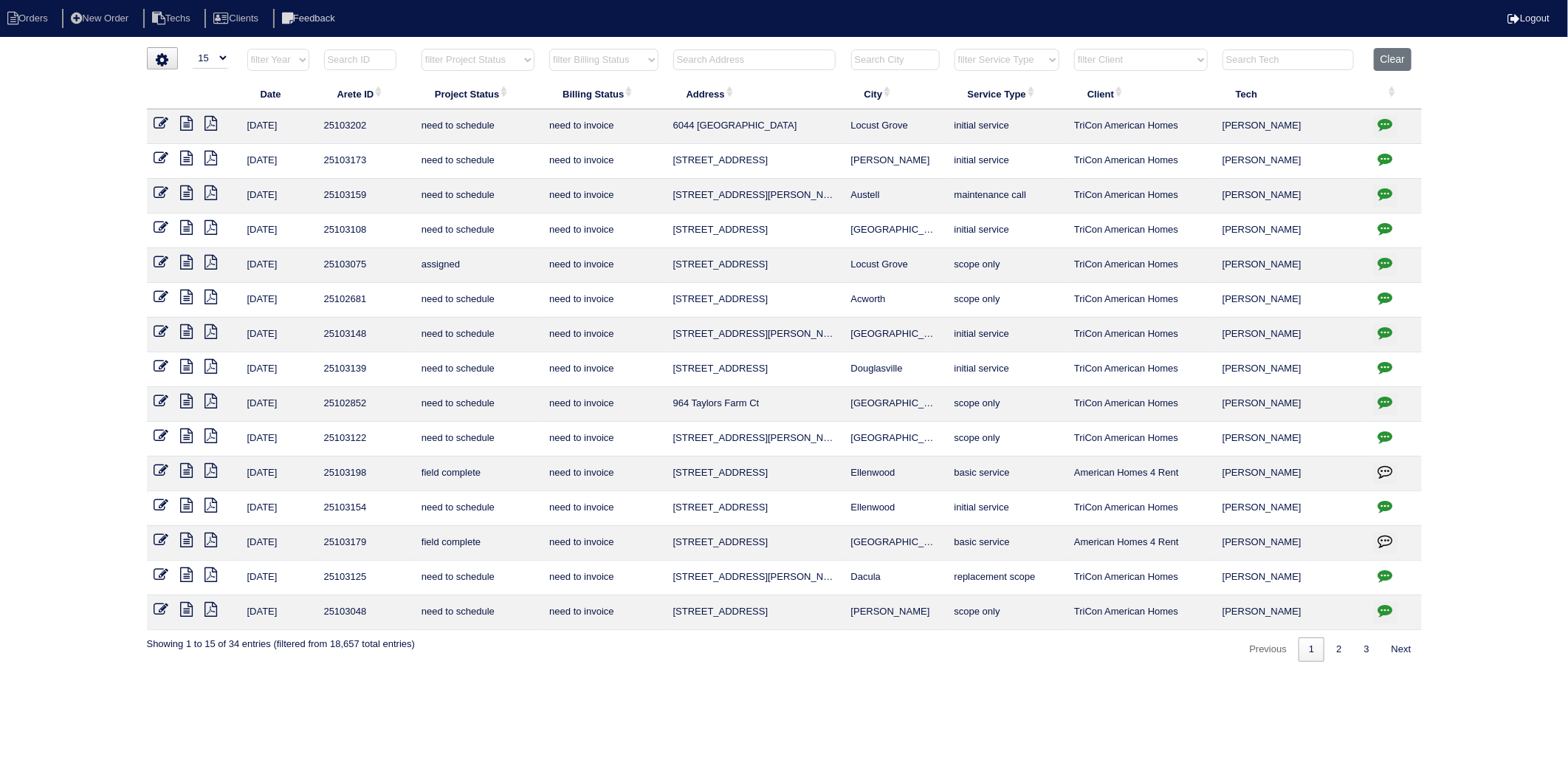
click at [672, 79] on th "Address" at bounding box center [755, 94] width 178 height 31
select select "need to invoice"
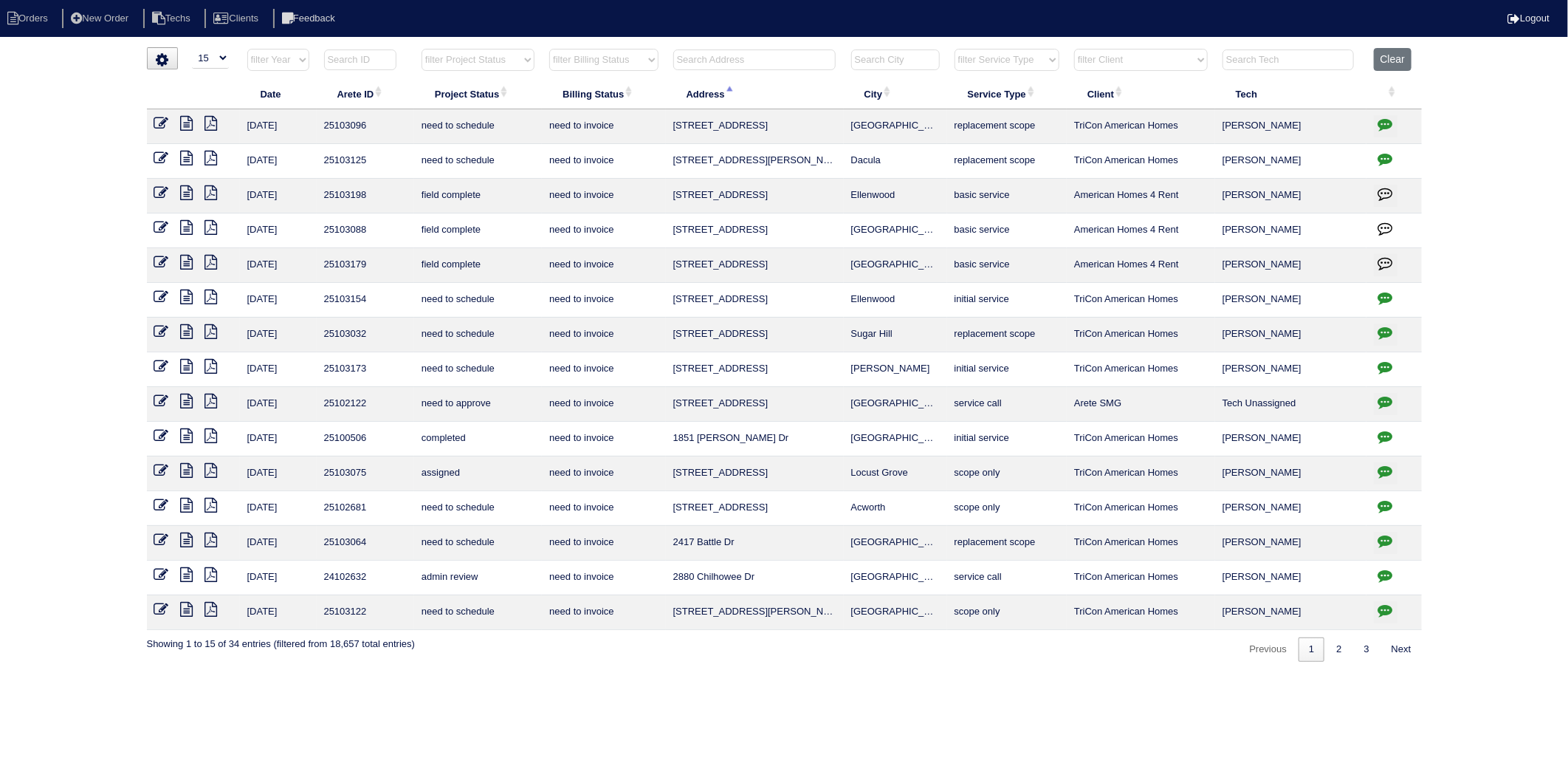
click at [1382, 60] on button "Clear" at bounding box center [1393, 60] width 37 height 23
select select
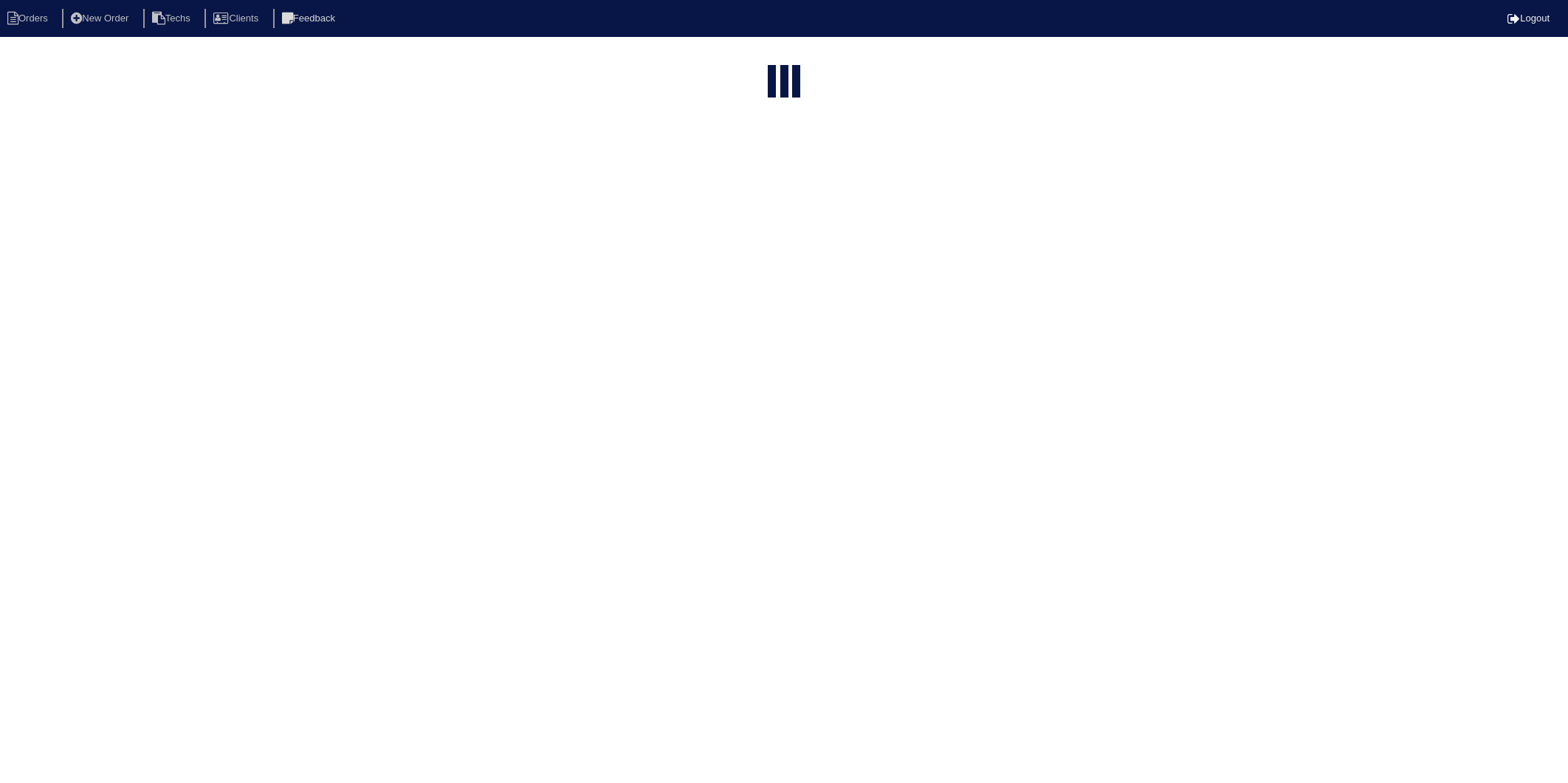
select select "15"
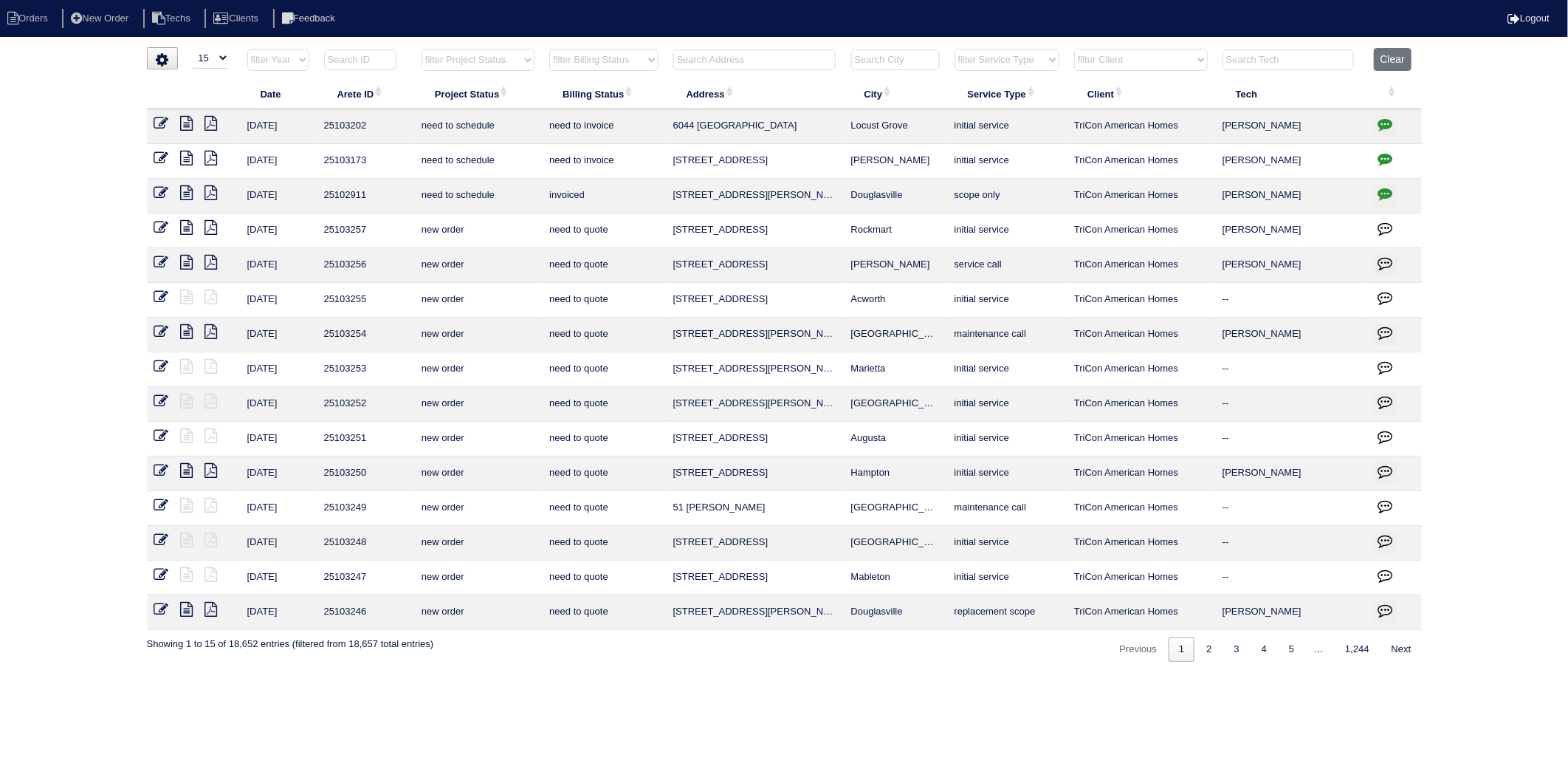
click at [651, 54] on select "filter Billing Status -- Any Billing Status -- need to quote quoted need to inv…" at bounding box center [604, 60] width 109 height 22
click at [550, 49] on select "filter Billing Status -- Any Billing Status -- need to quote quoted need to inv…" at bounding box center [604, 60] width 109 height 22
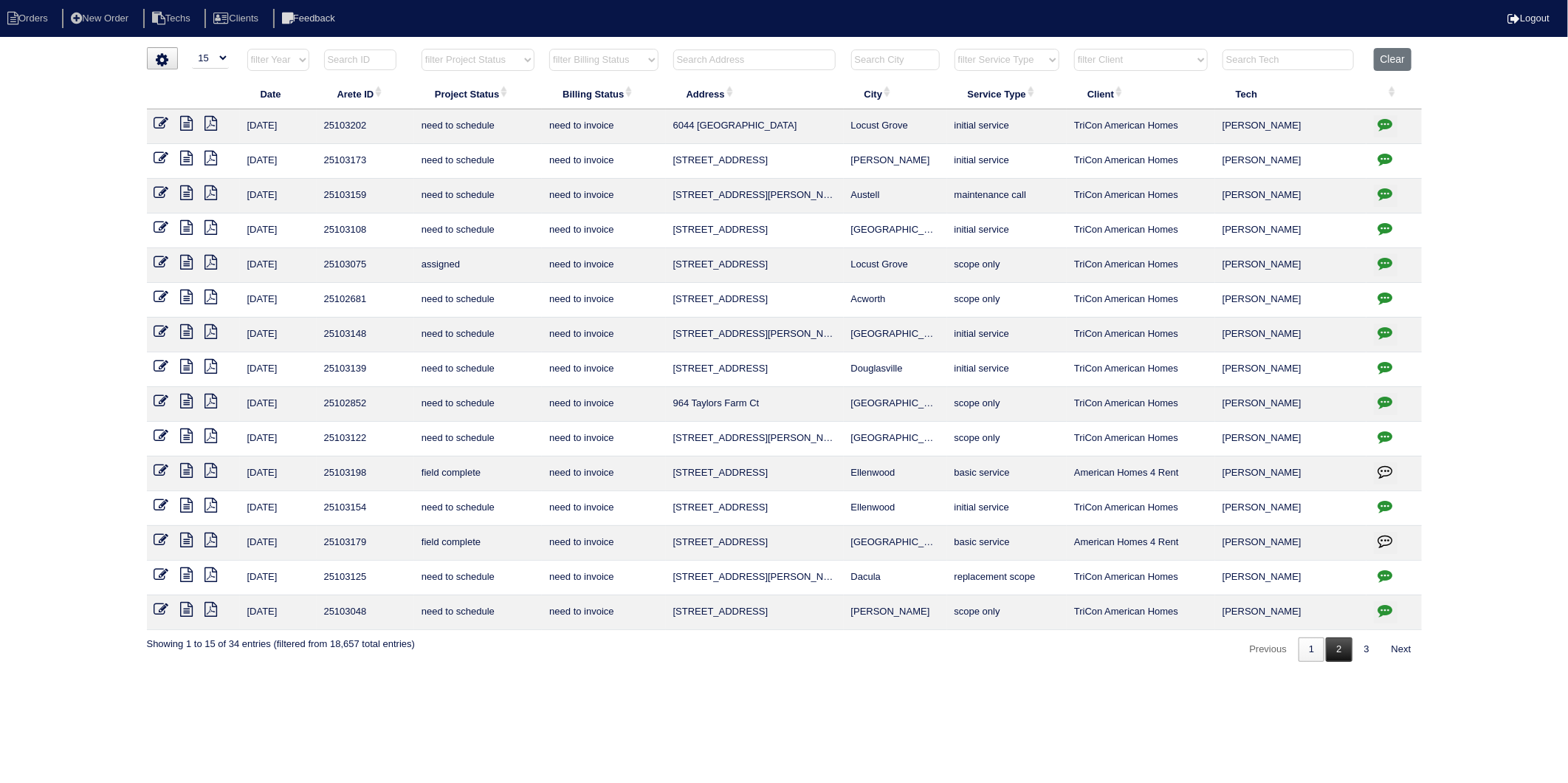
drag, startPoint x: 1332, startPoint y: 652, endPoint x: 1060, endPoint y: 543, distance: 293.0
click at [1332, 652] on link "2" at bounding box center [1338, 649] width 26 height 24
select select "need to invoice"
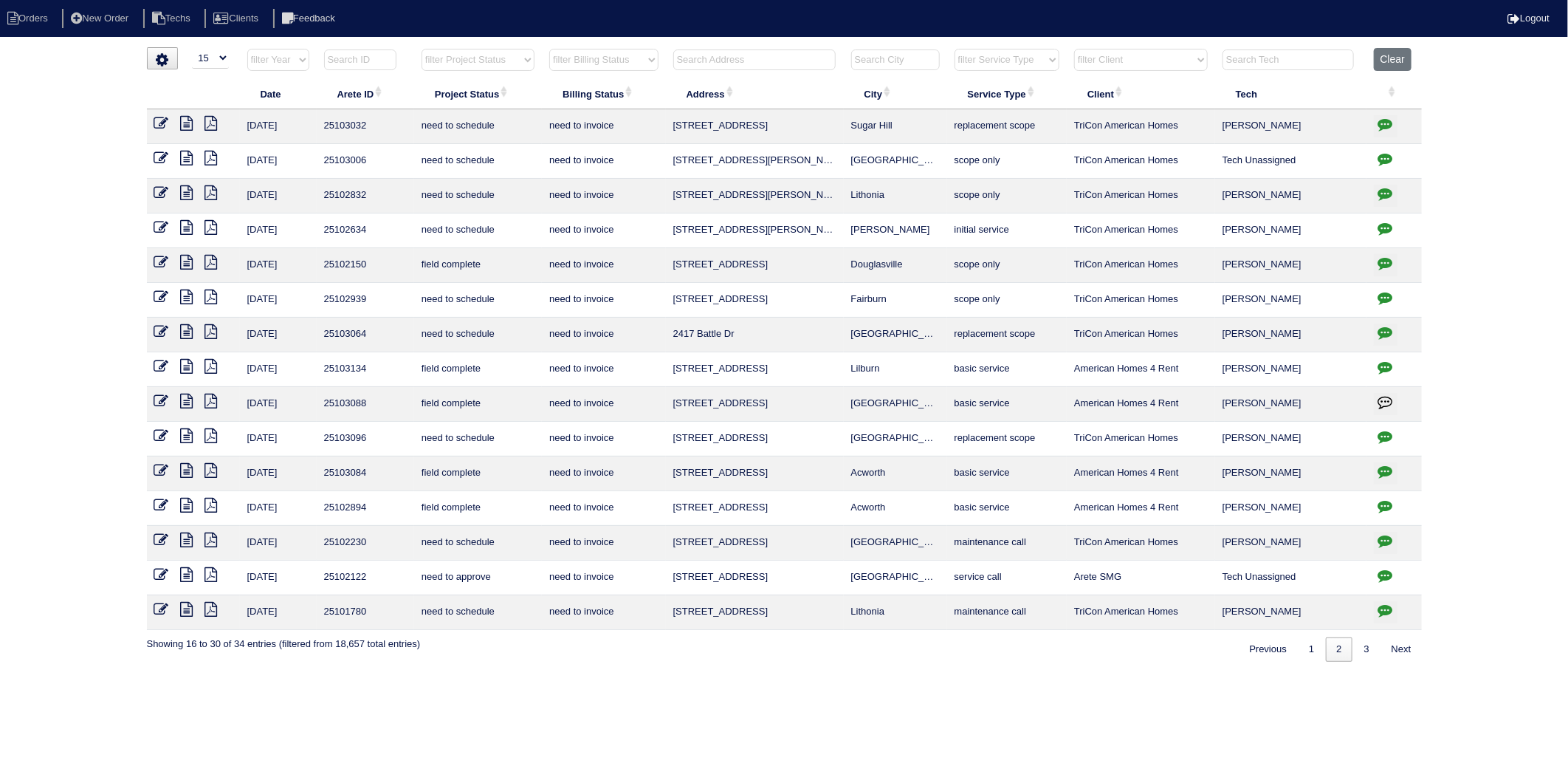
click at [1391, 61] on button "Clear" at bounding box center [1393, 60] width 37 height 23
select select
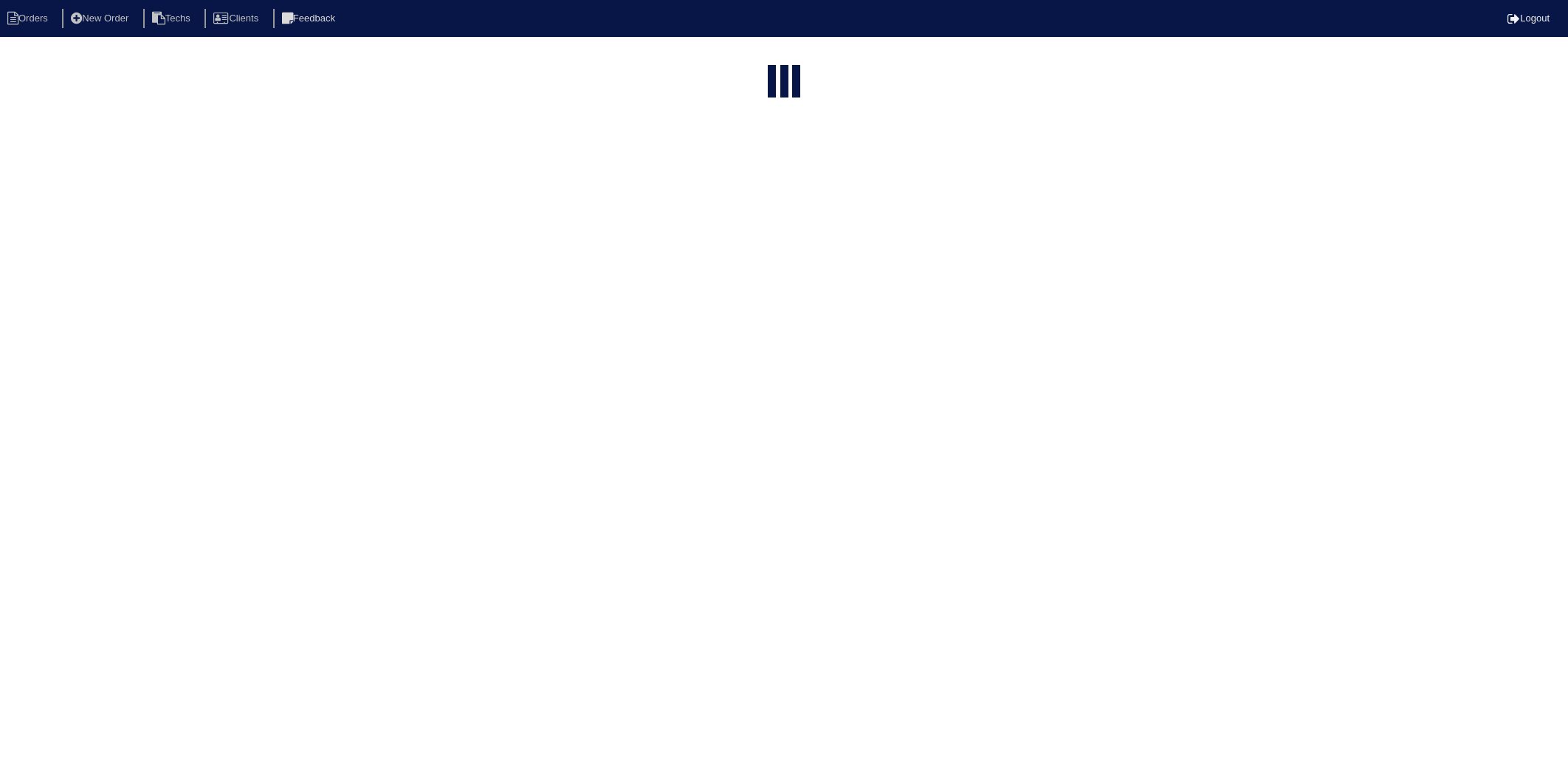
select select "15"
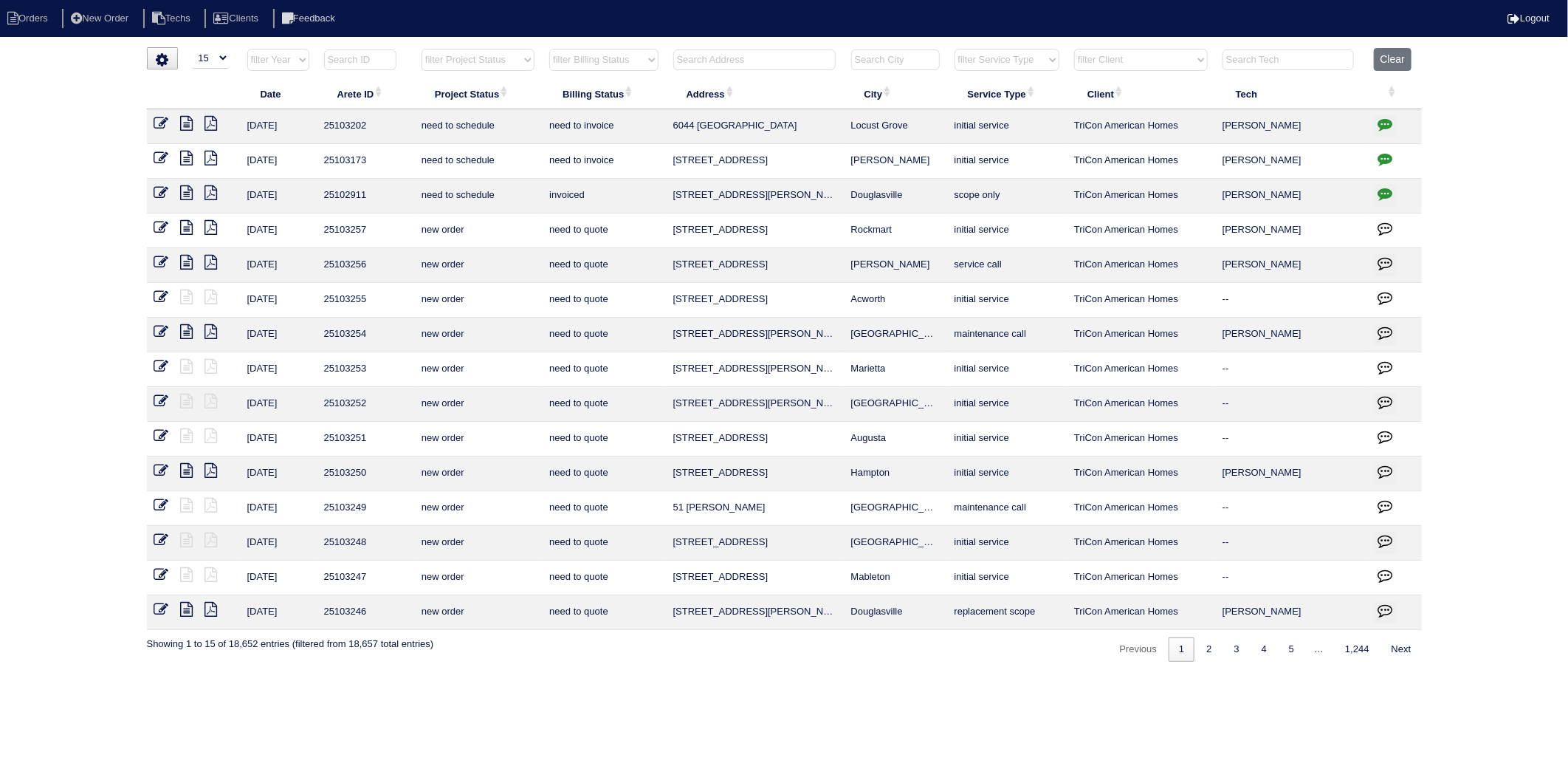
click at [695, 69] on input "text" at bounding box center [754, 60] width 162 height 20
click at [1396, 64] on button "Clear" at bounding box center [1393, 60] width 37 height 23
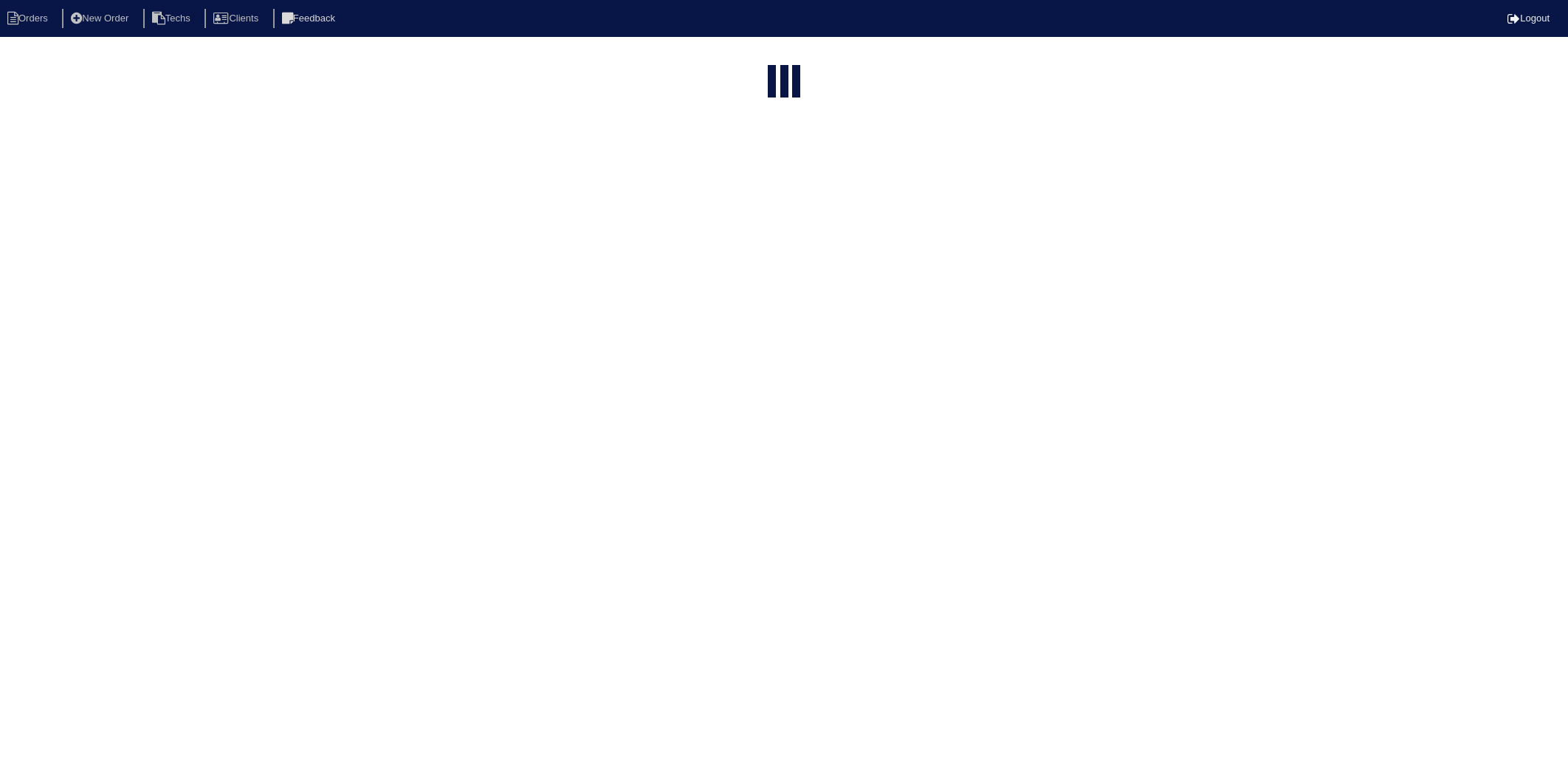
select select "15"
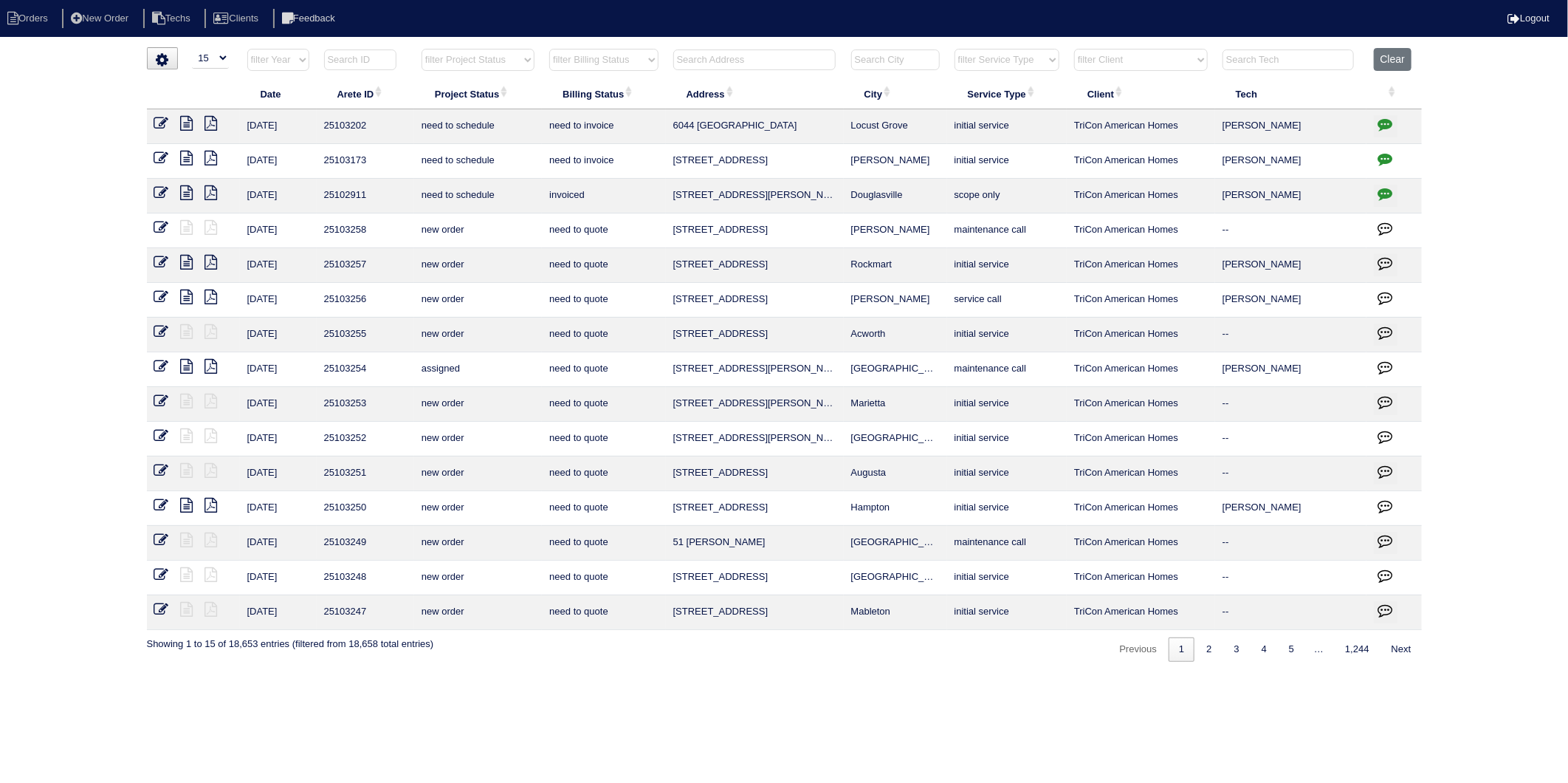
click at [703, 62] on input "text" at bounding box center [754, 60] width 162 height 20
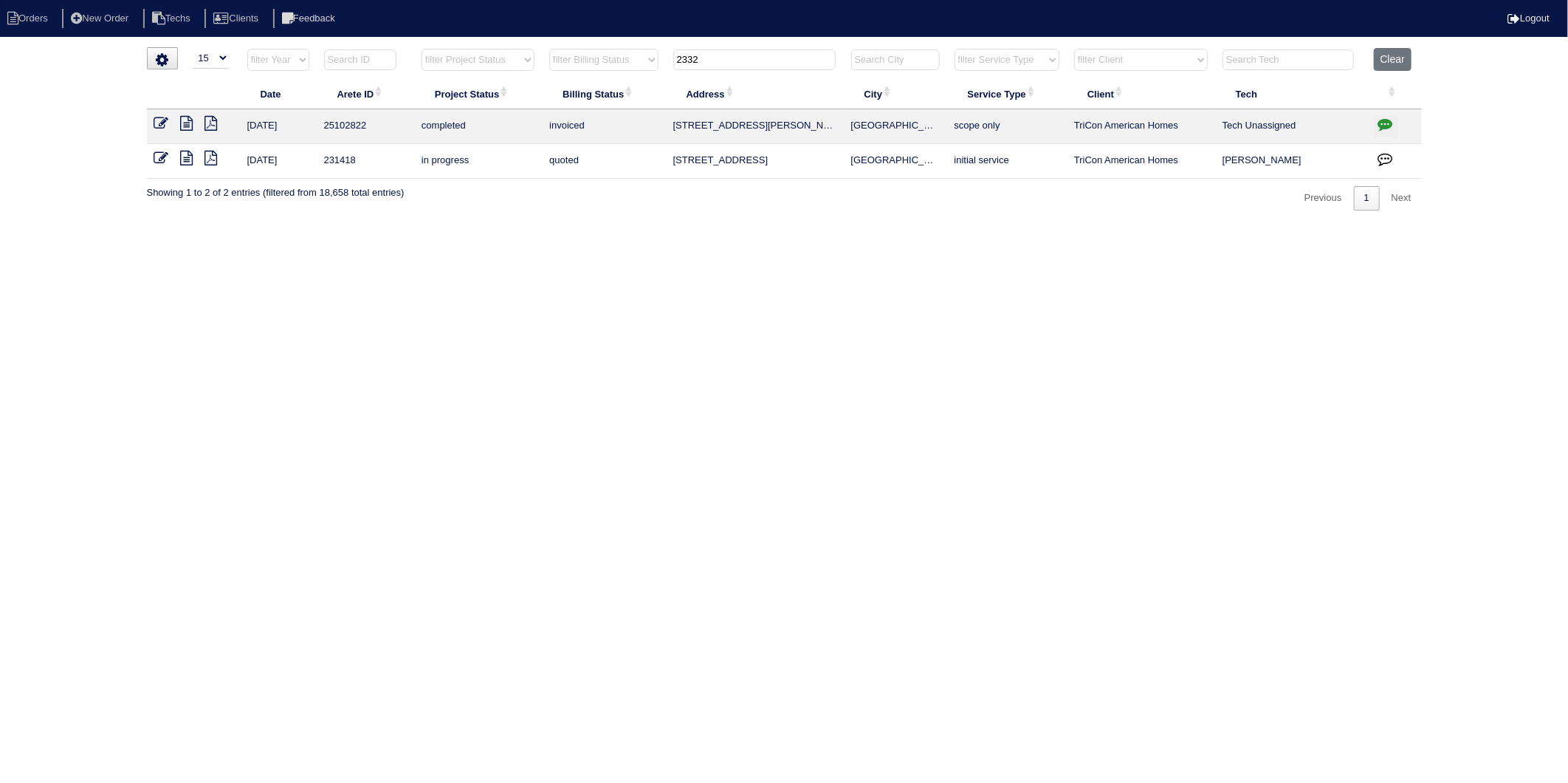
type input "2332"
